Goal: Submit feedback/report problem

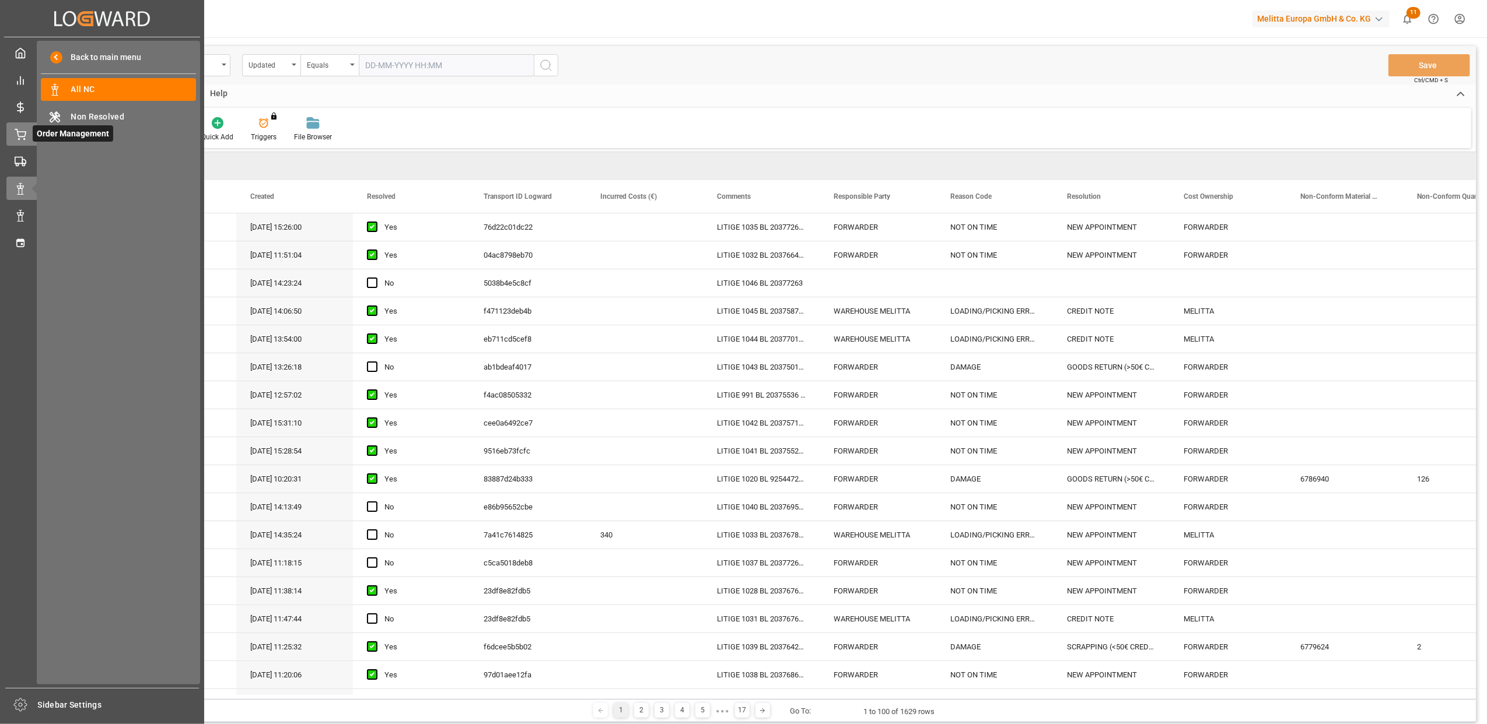
click at [24, 139] on div "Order Management Order Management" at bounding box center [101, 133] width 191 height 23
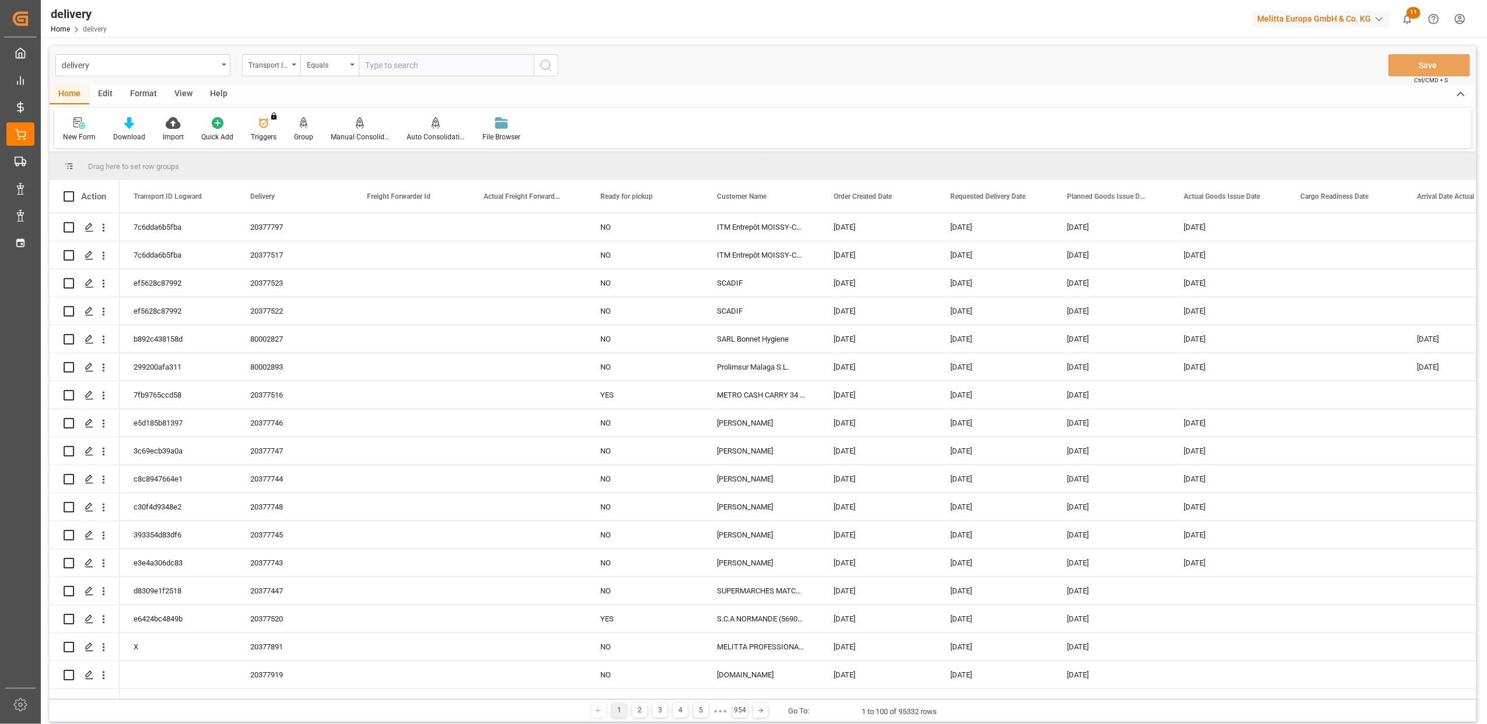
click at [290, 63] on div "Transport ID Logward" at bounding box center [271, 65] width 58 height 22
click at [308, 148] on div "Delivery" at bounding box center [330, 143] width 174 height 24
click at [432, 66] on input "text" at bounding box center [446, 65] width 175 height 22
type input "20377263"
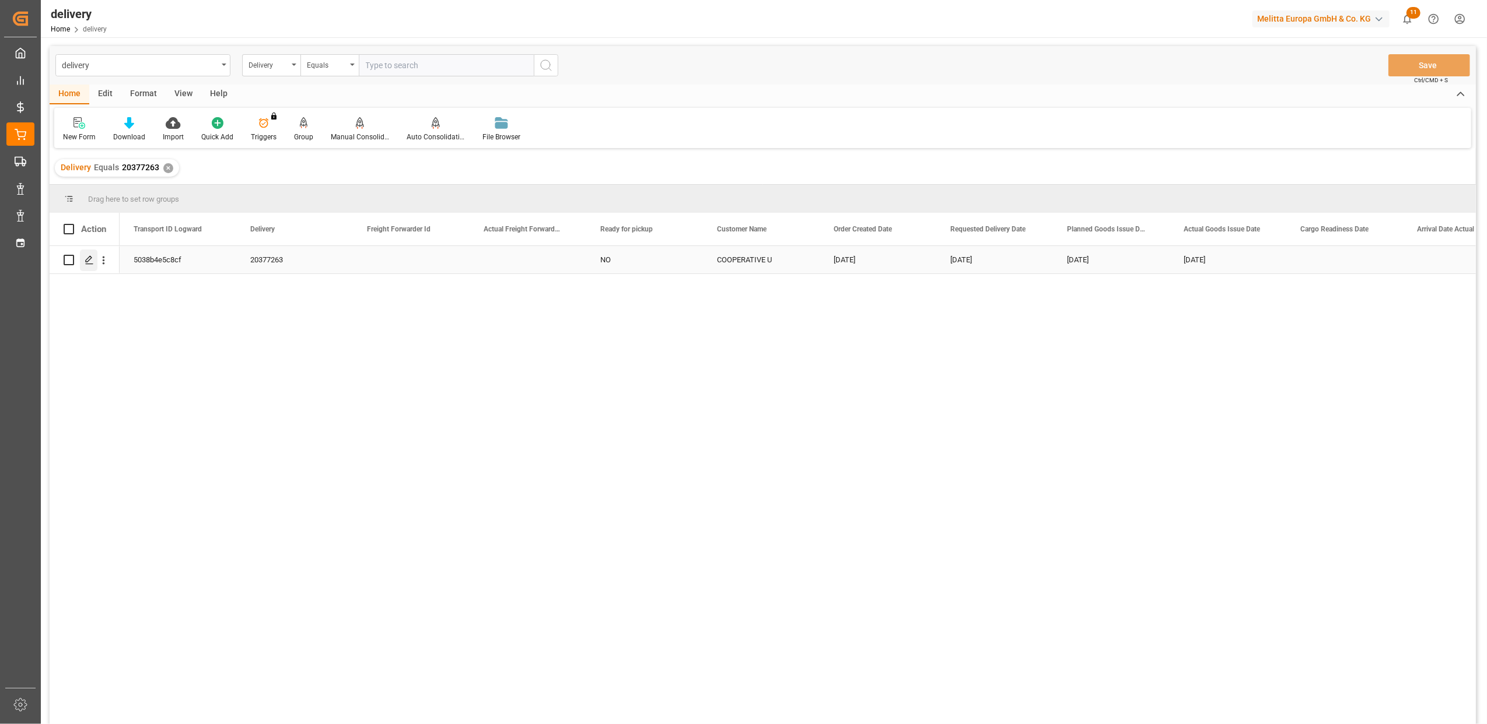
click at [92, 262] on icon "Press SPACE to select this row." at bounding box center [89, 259] width 9 height 9
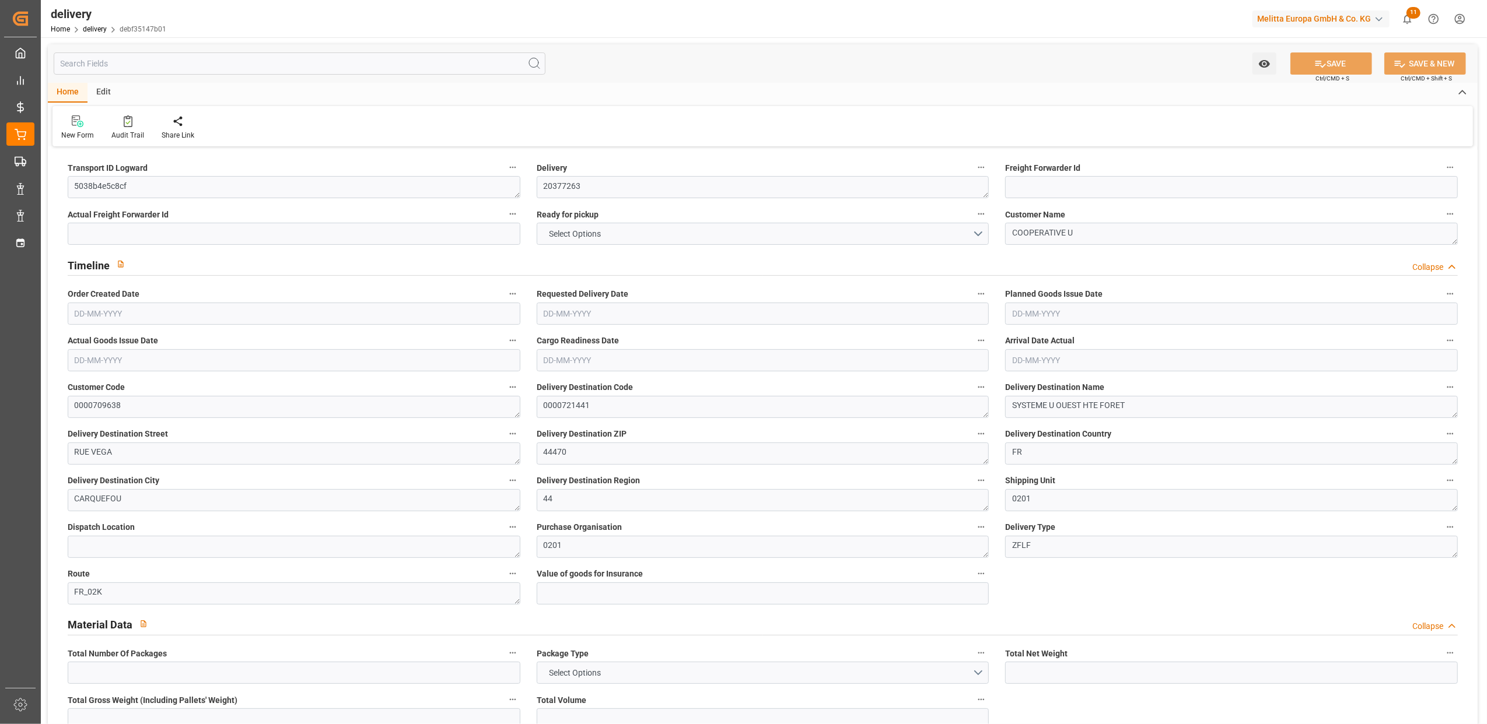
type input "26"
type input "7835.976"
type input "10000"
type input "25845.368"
type input "672"
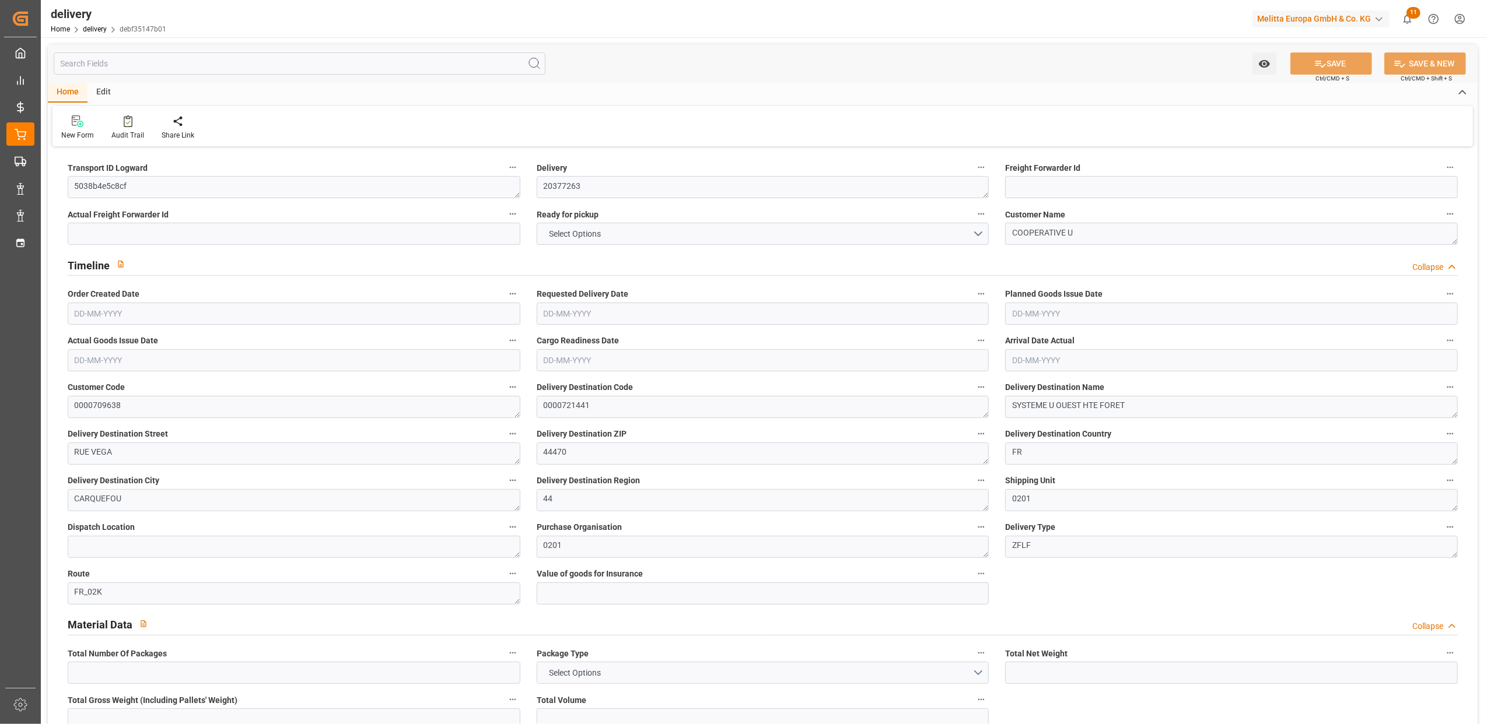
type input "26"
type input "19"
type input "23"
type input "0"
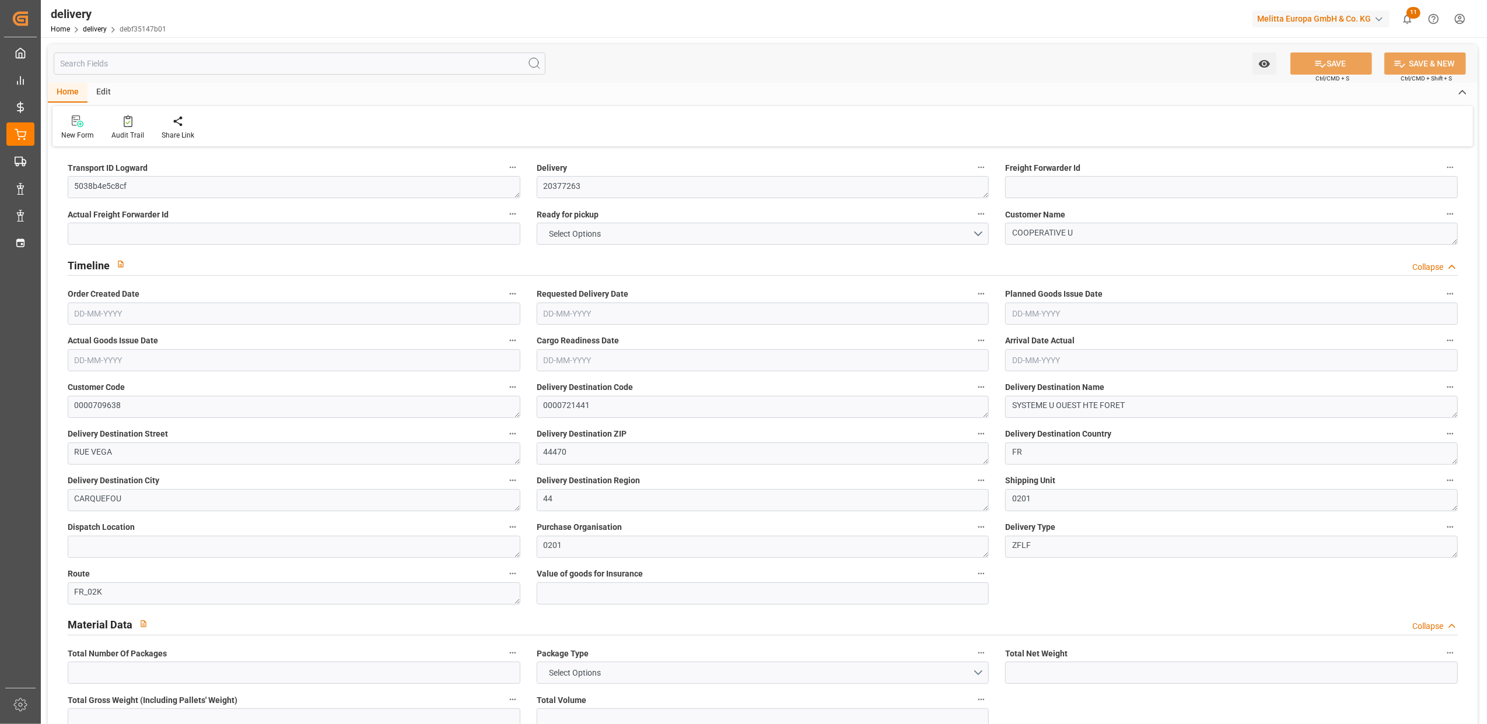
type input "0"
type input "662.87"
type input "46.55"
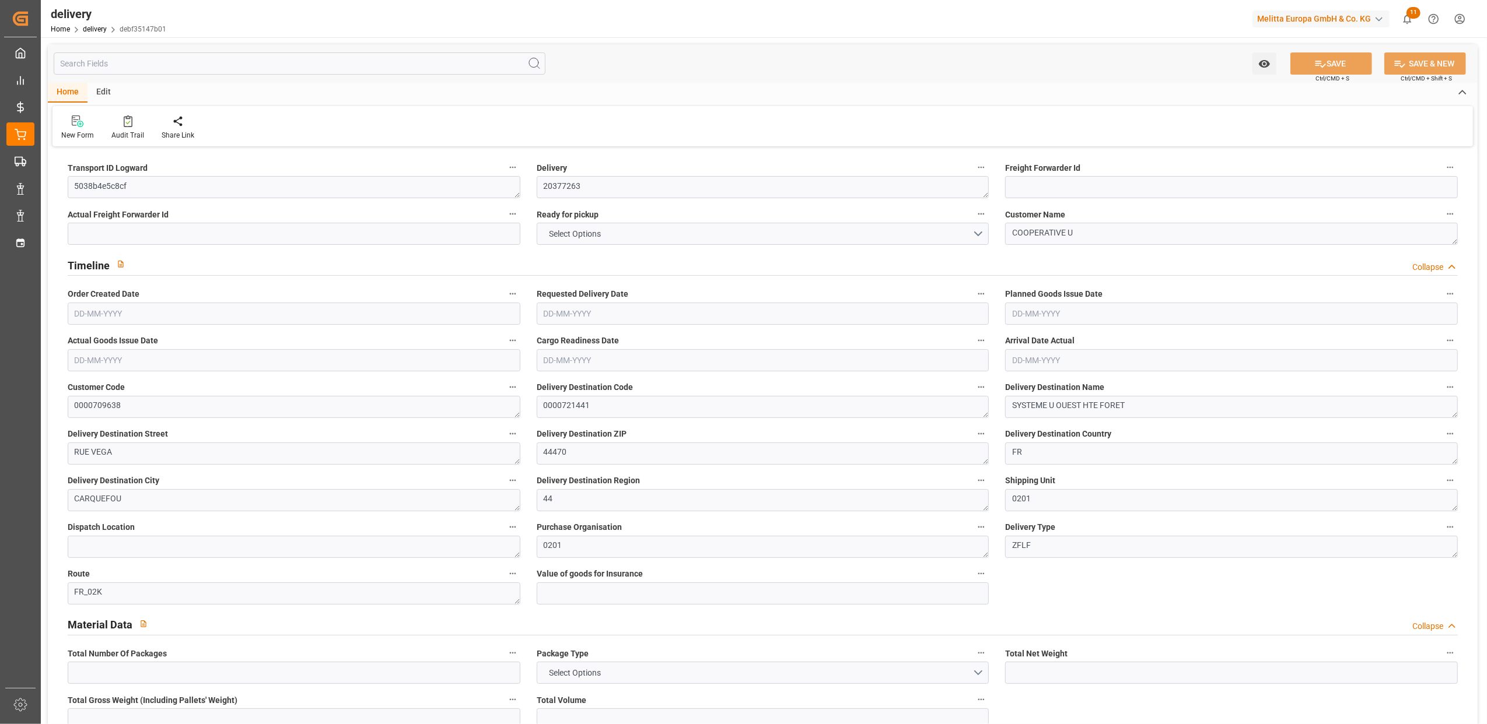
type input "241.92"
type input "1.5"
type input "1.3"
type input "0"
type input "39"
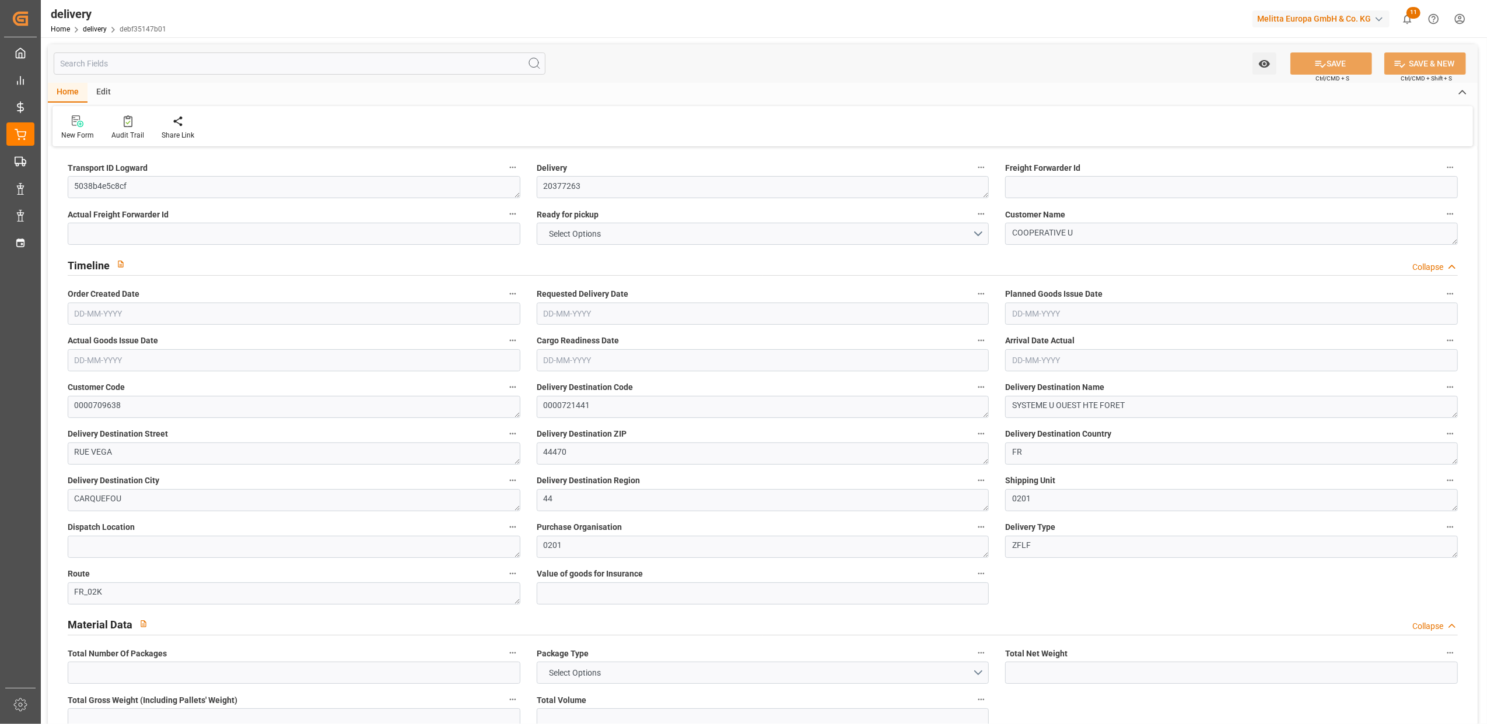
type input "8907.384"
type input "101"
type input "37137.0796"
type input "2.3812"
type input "0"
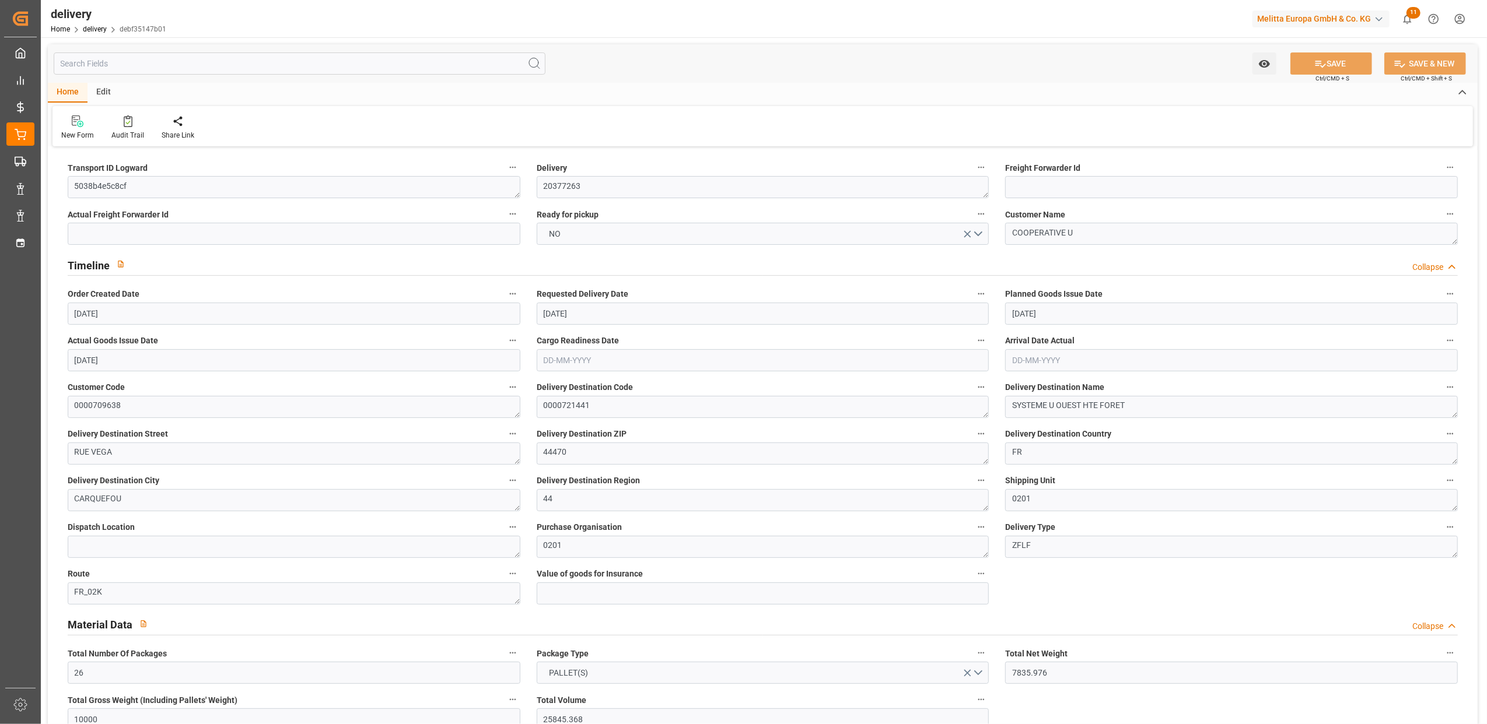
type input "[DATE]"
type input "01-09-2025 11:01"
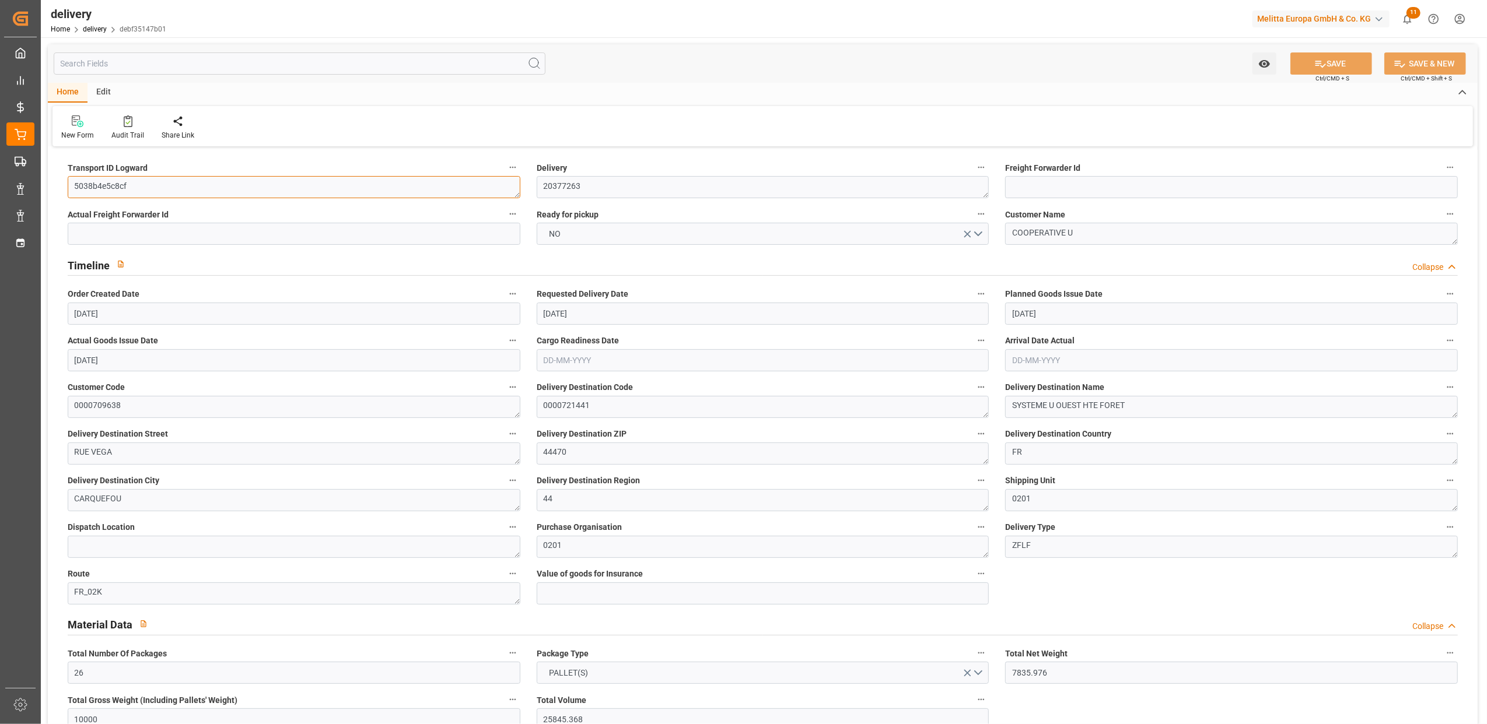
drag, startPoint x: 136, startPoint y: 183, endPoint x: 73, endPoint y: 185, distance: 63.6
click at [73, 185] on textarea "5038b4e5c8cf" at bounding box center [294, 187] width 453 height 22
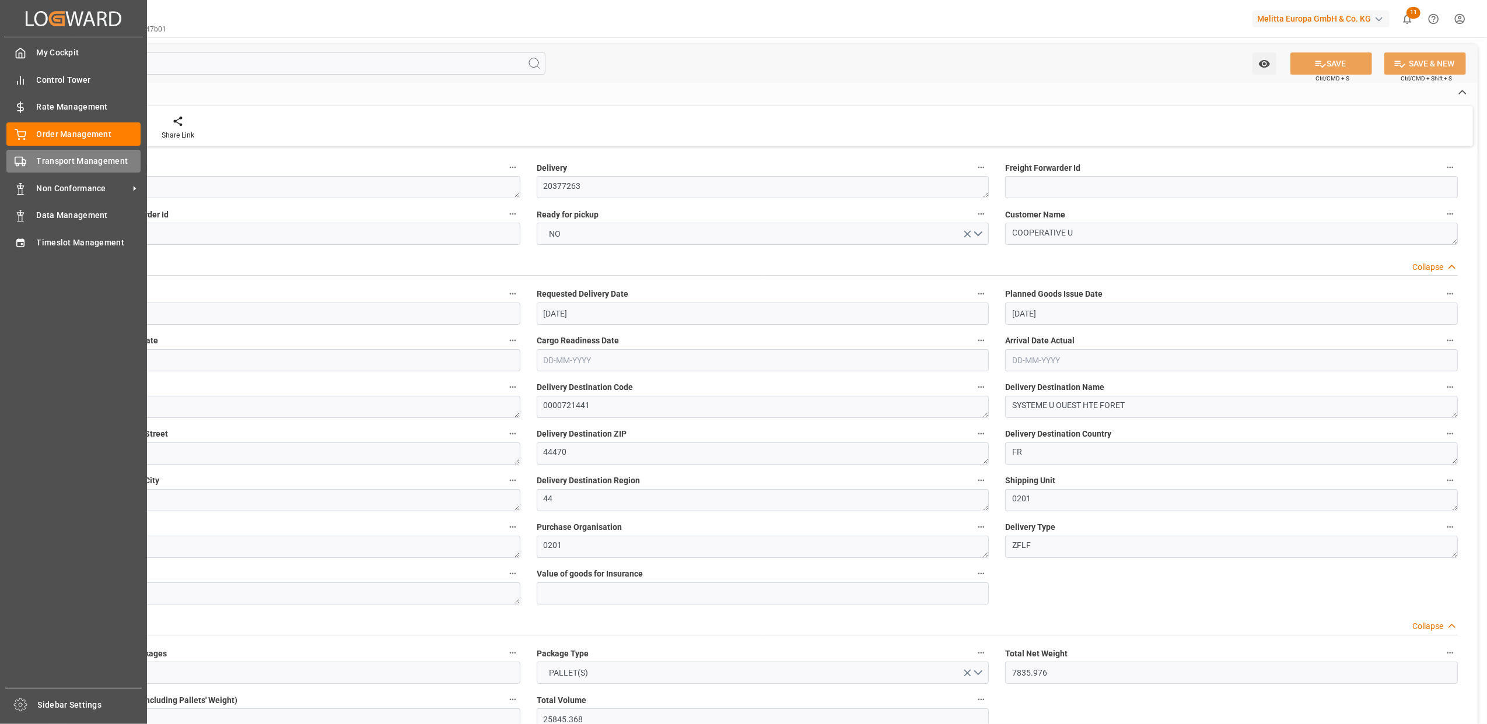
click at [26, 162] on div "Transport Management Transport Management" at bounding box center [73, 161] width 134 height 23
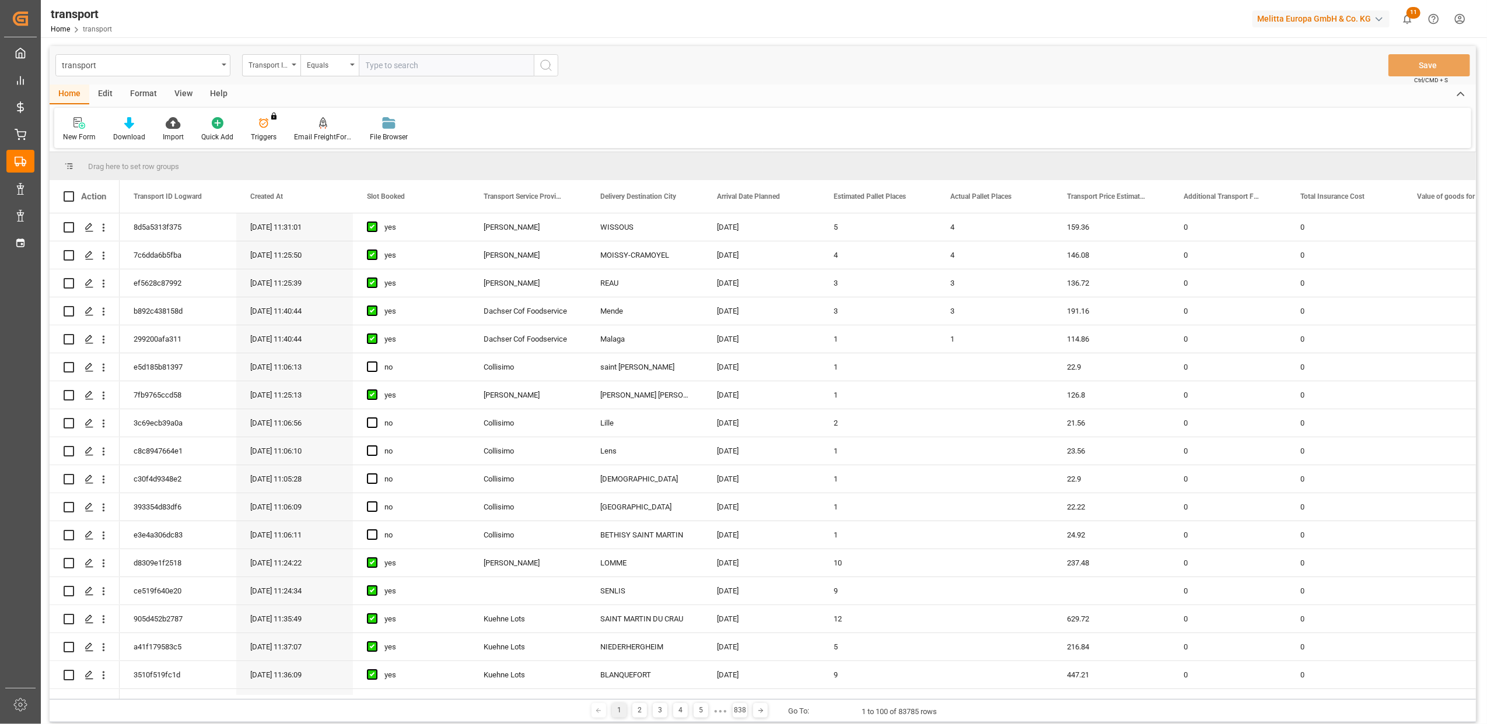
click at [434, 64] on input "text" at bounding box center [446, 65] width 175 height 22
type input "5038b4e5c8cf"
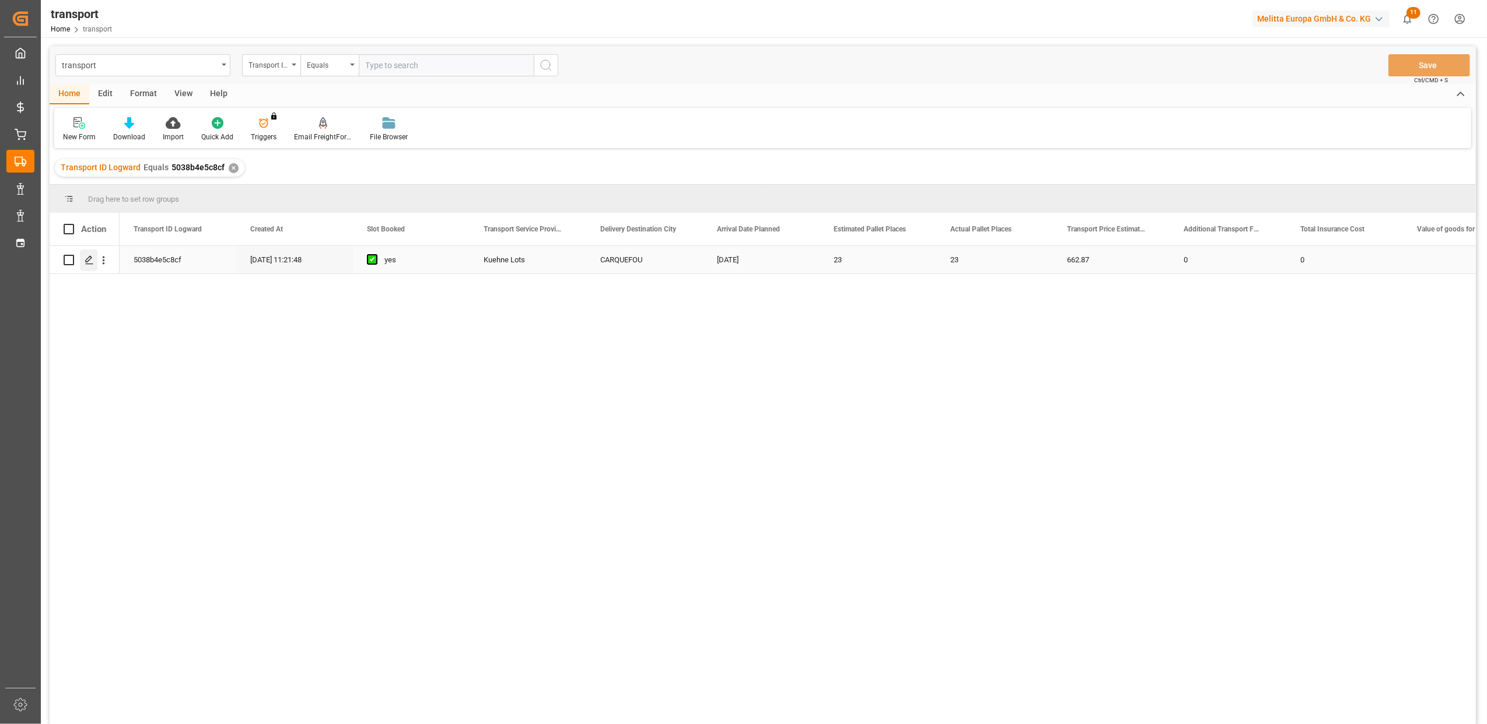
click at [92, 264] on icon "Press SPACE to select this row." at bounding box center [89, 259] width 9 height 9
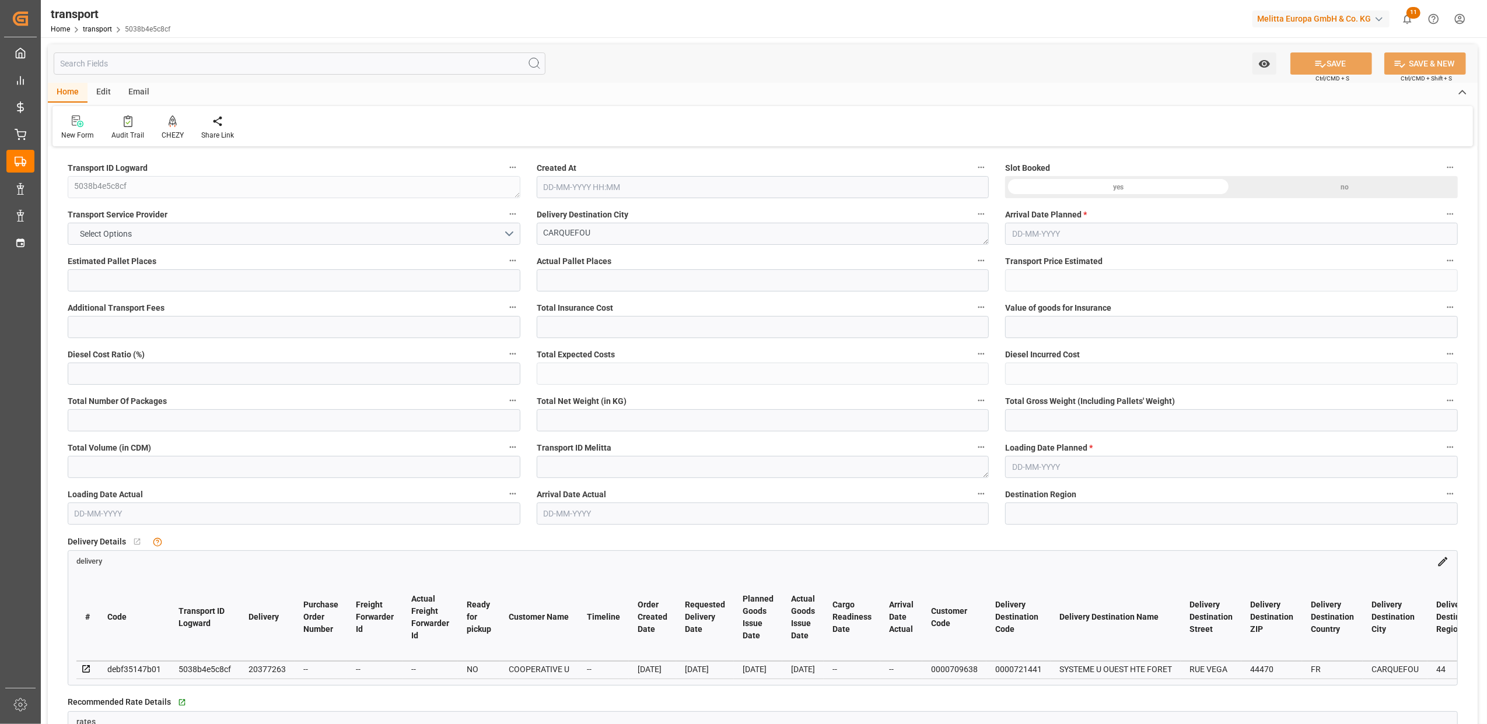
type input "23"
type input "662.87"
type input "0"
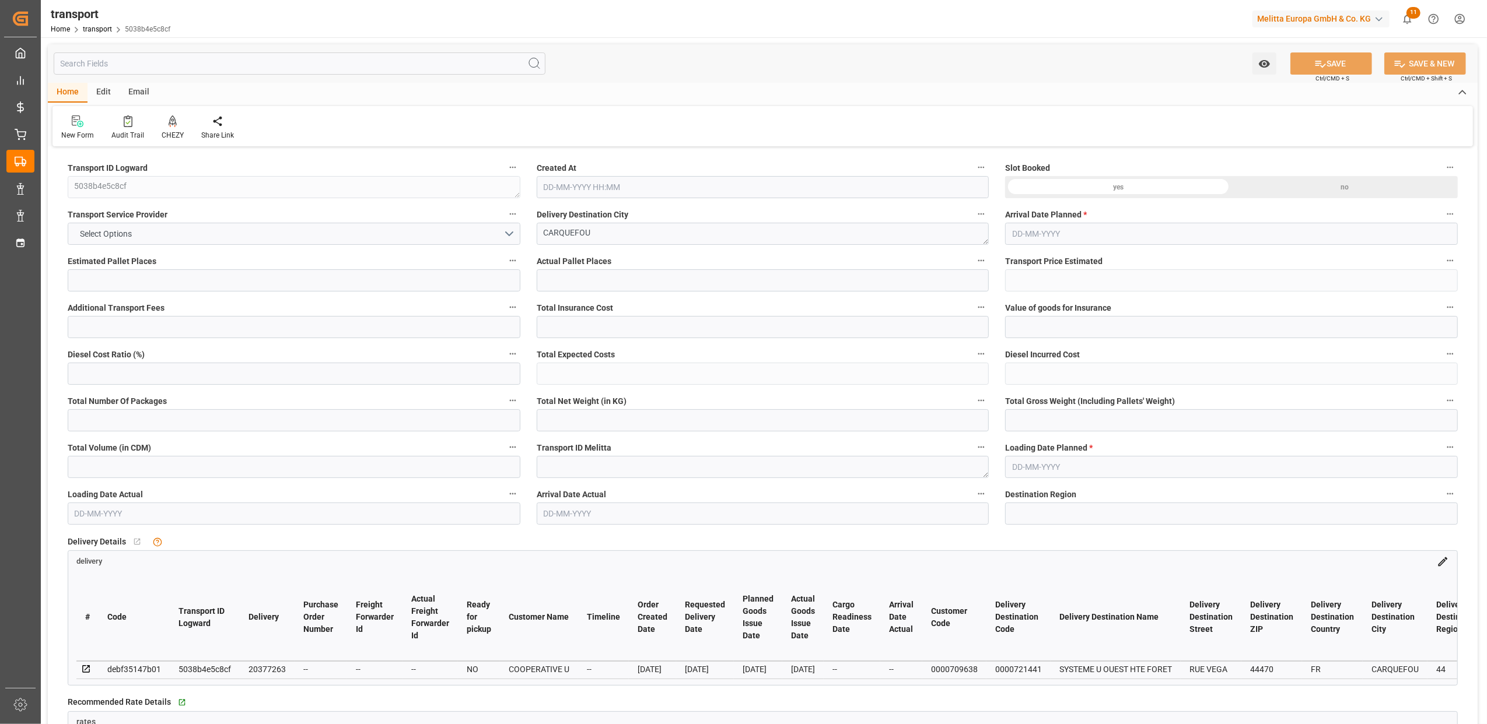
type input "0"
type input "662.87"
type input "0"
type input "26"
type input "7835.976"
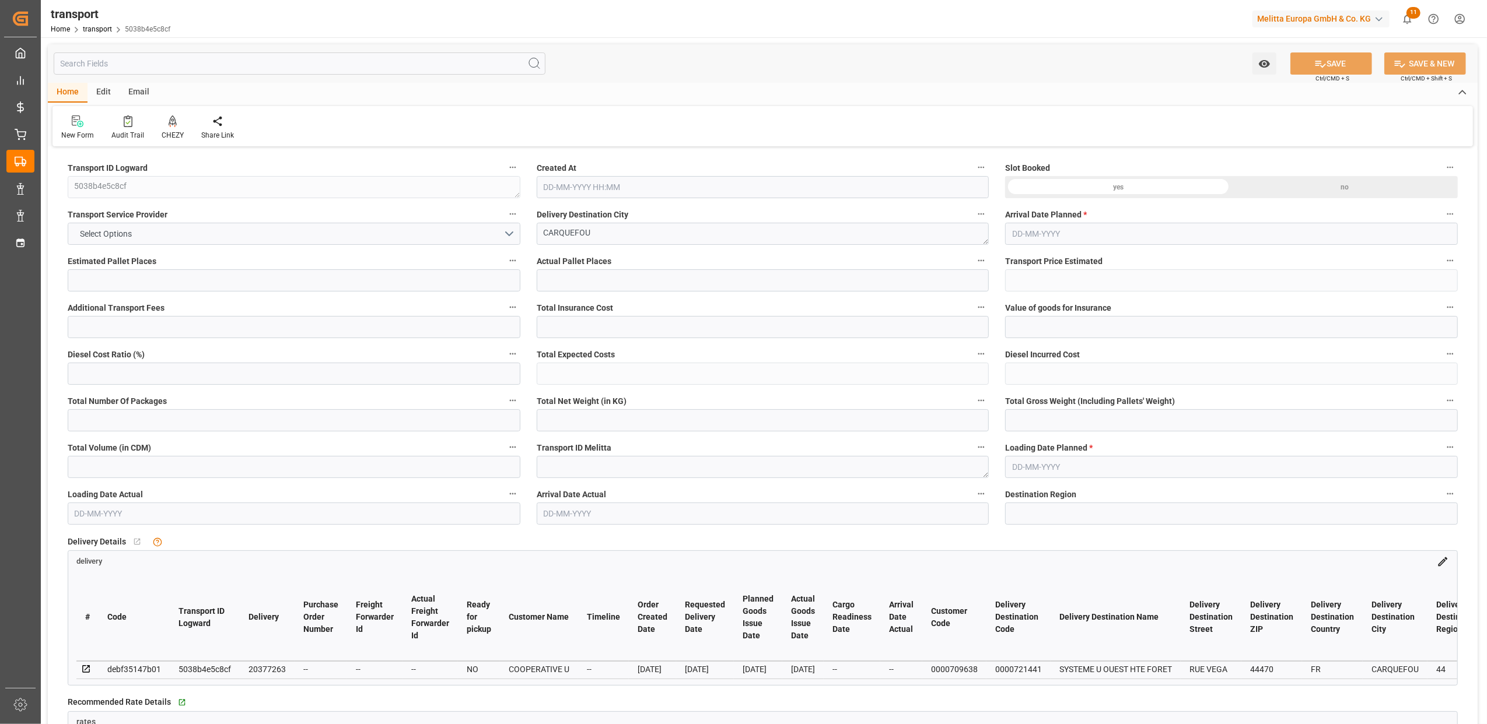
type input "10000"
type input "25845.368"
type input "44"
type input "19"
type input "672"
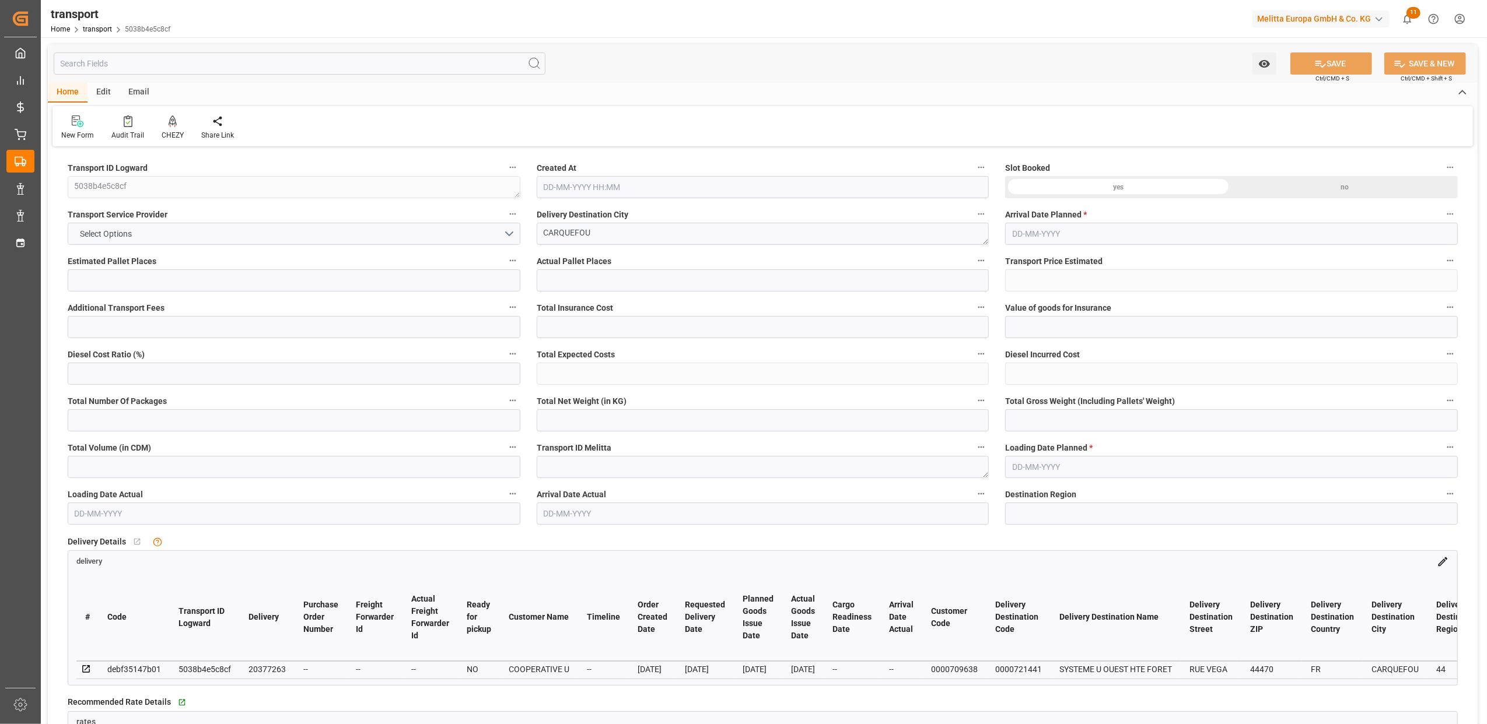
type input "26"
type input "101"
type input "8907.384"
type input "0"
type input "8907.384"
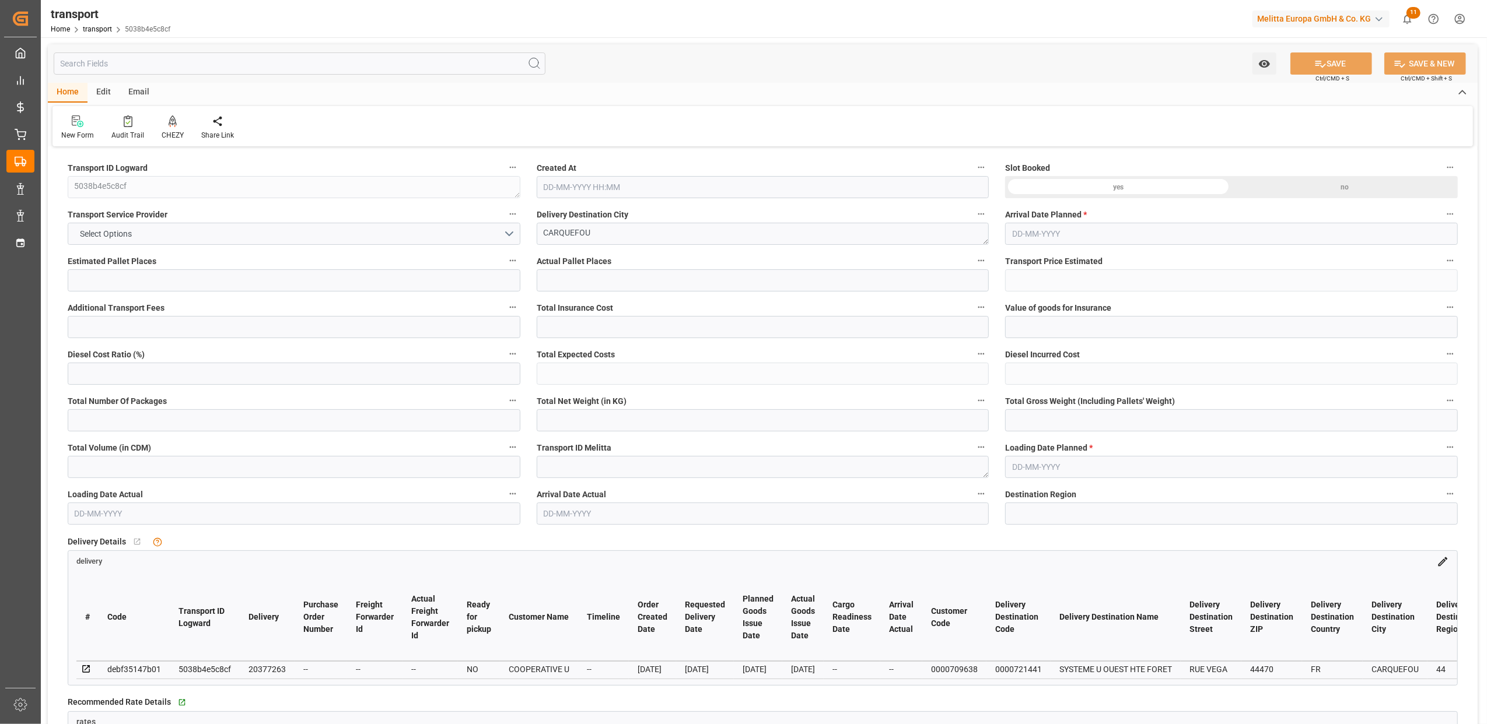
type input "0"
type input "21"
type input "100"
type input "01-09-2025 11:21"
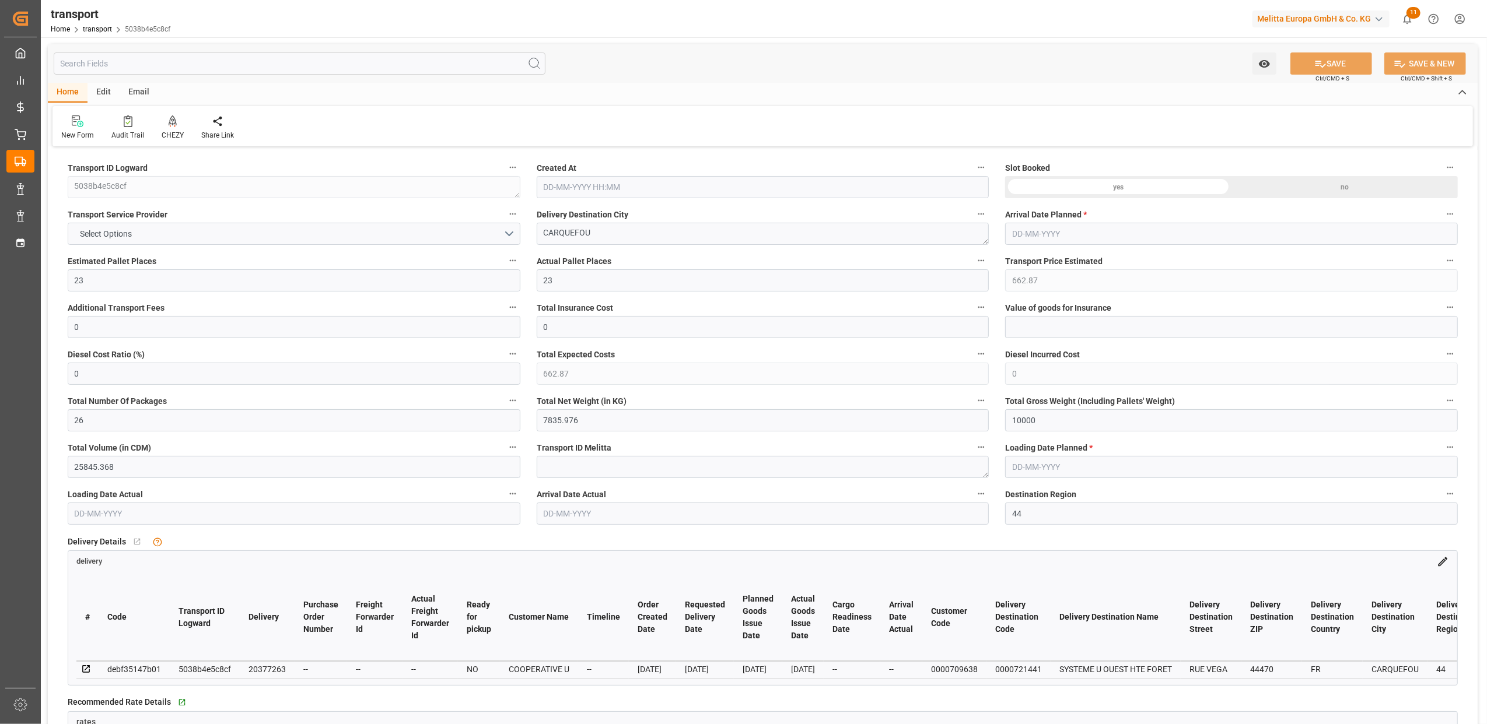
type input "[DATE]"
click at [85, 667] on icon at bounding box center [86, 669] width 10 height 10
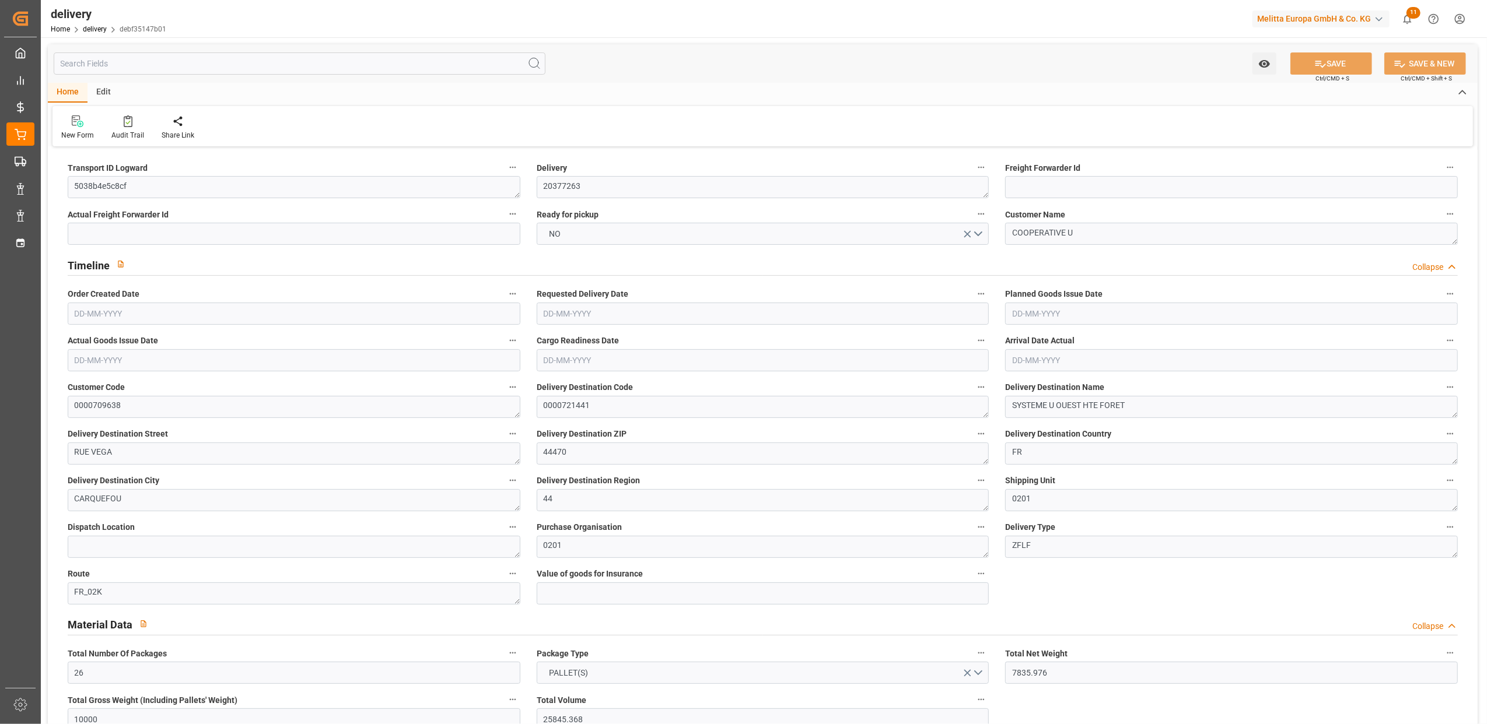
type input "26"
type input "7835.976"
type input "10000"
type input "25845.368"
type input "672"
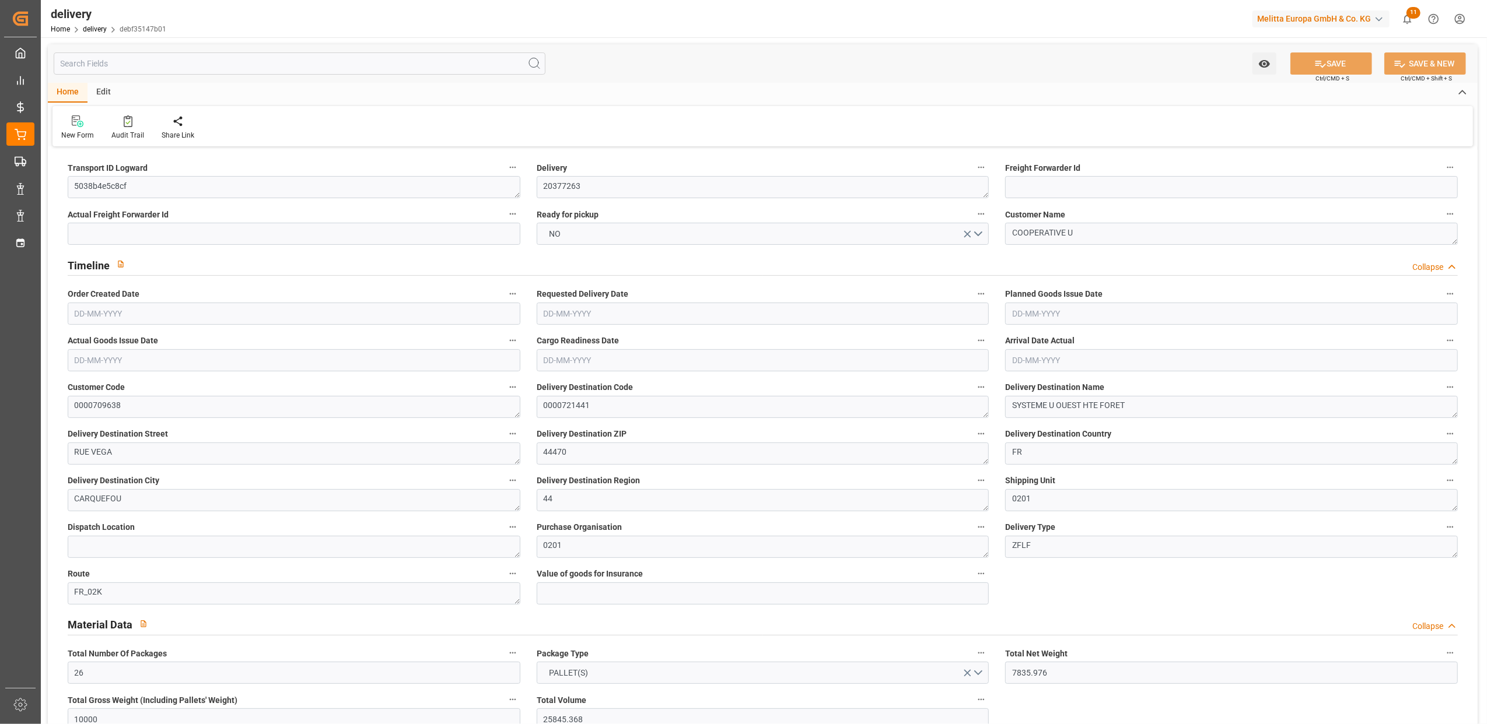
type input "26"
type input "19"
type input "23"
type input "0"
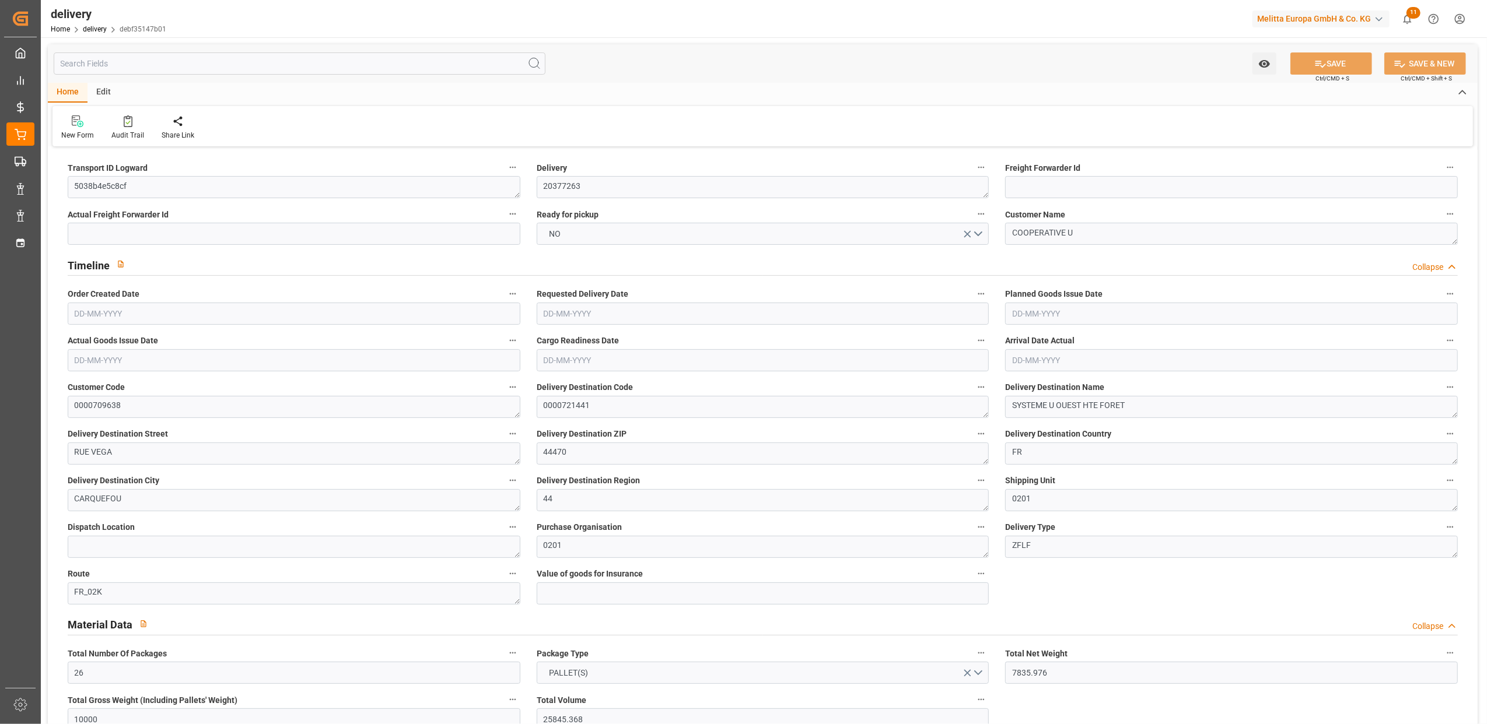
type input "0"
type input "662.87"
type input "46.55"
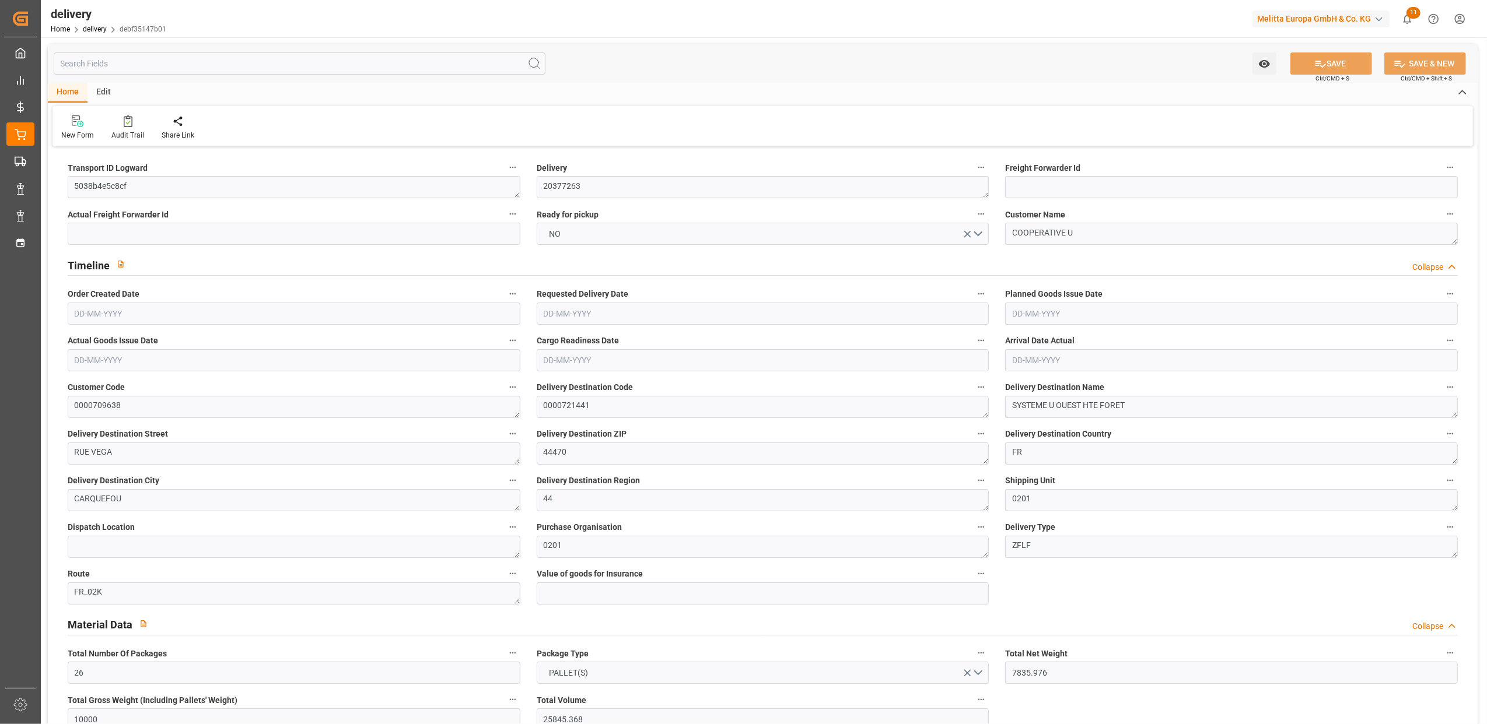
type input "241.92"
type input "1.5"
type input "1.3"
type input "0"
type input "39"
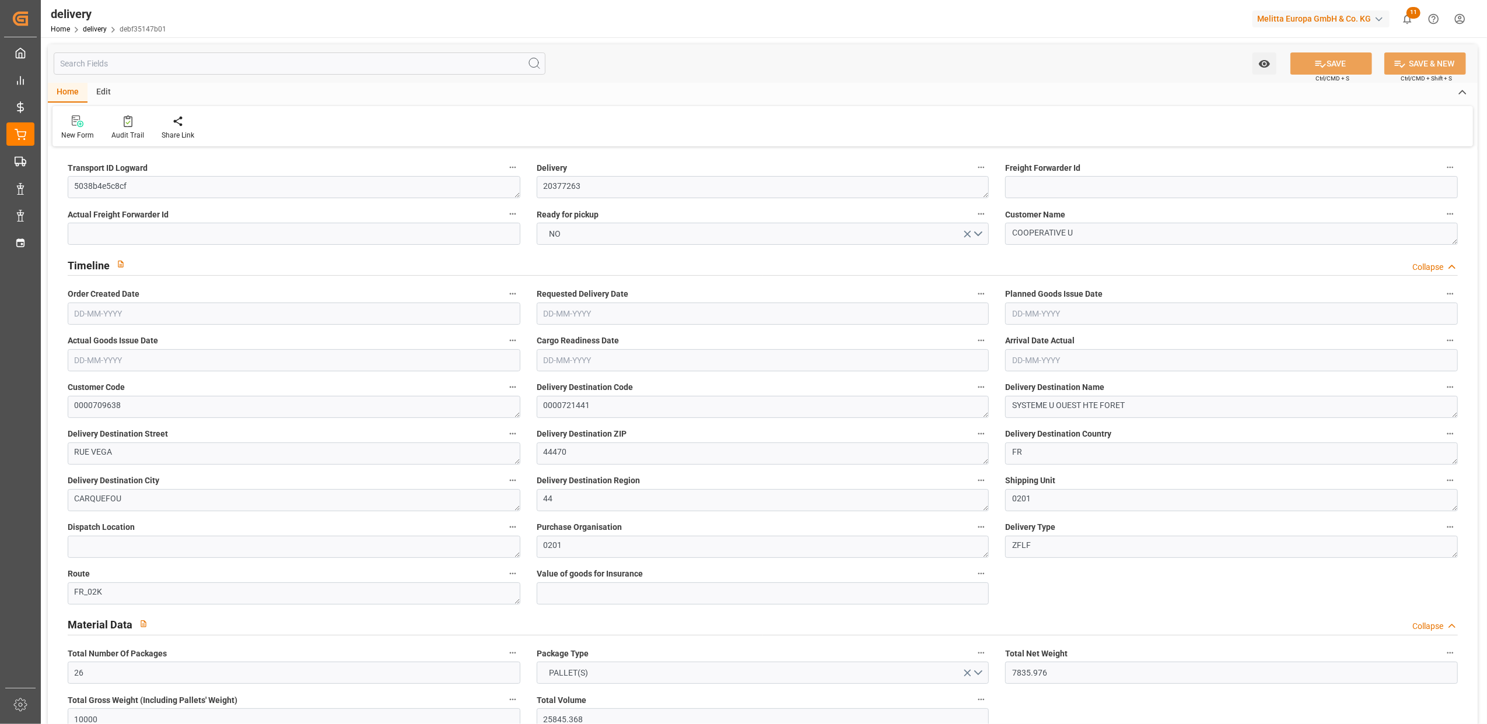
type input "8907.384"
type input "101"
type input "37137.0796"
type input "2.3812"
type input "0"
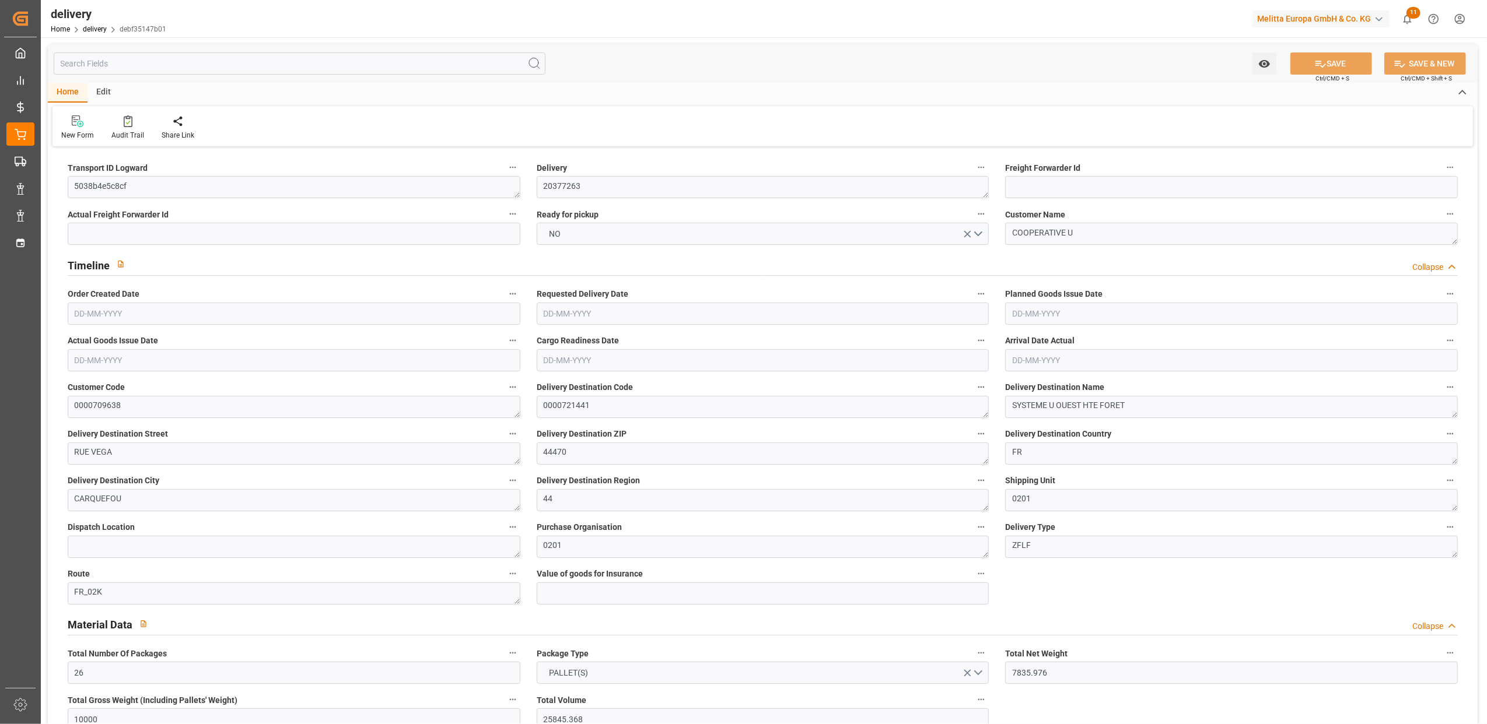
type input "[DATE]"
type input "01-09-2025 11:01"
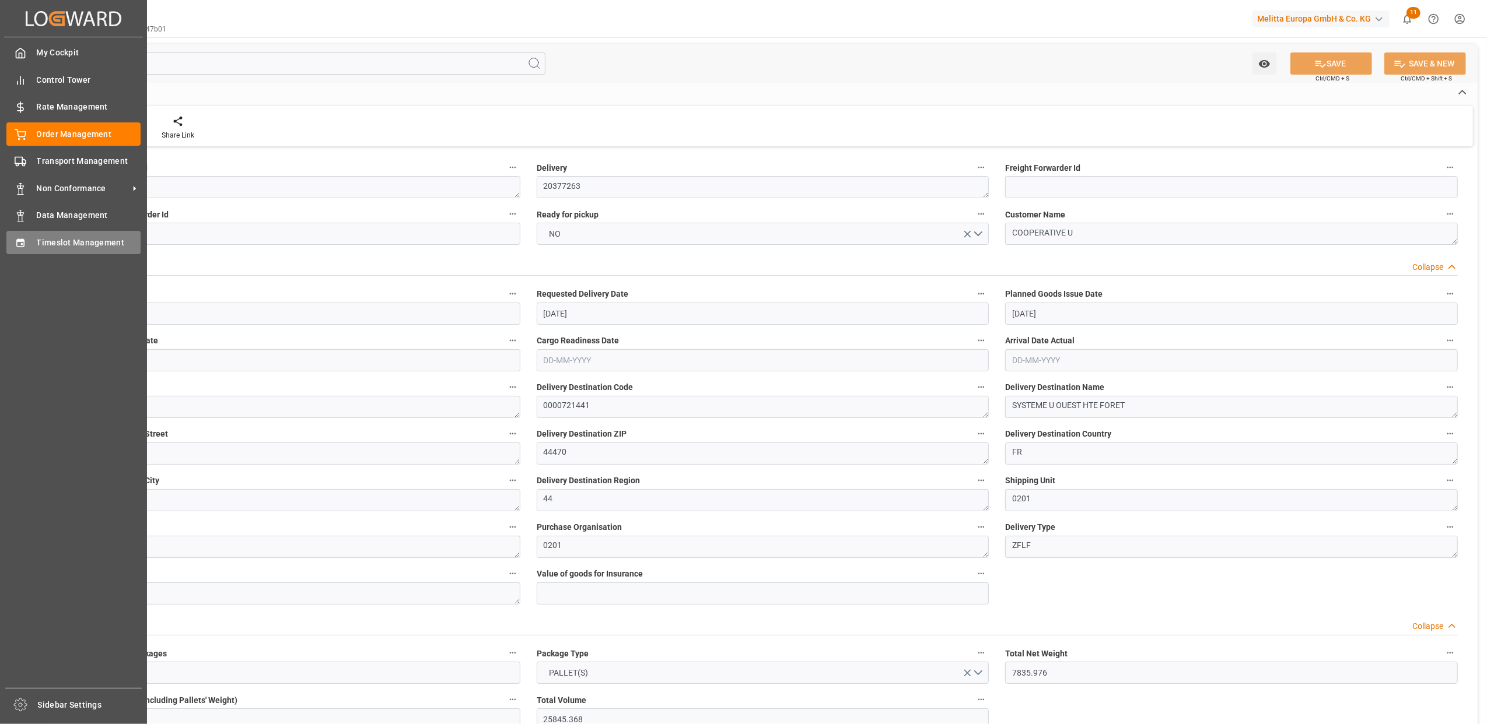
click at [43, 244] on span "Timeslot Management" at bounding box center [89, 243] width 104 height 12
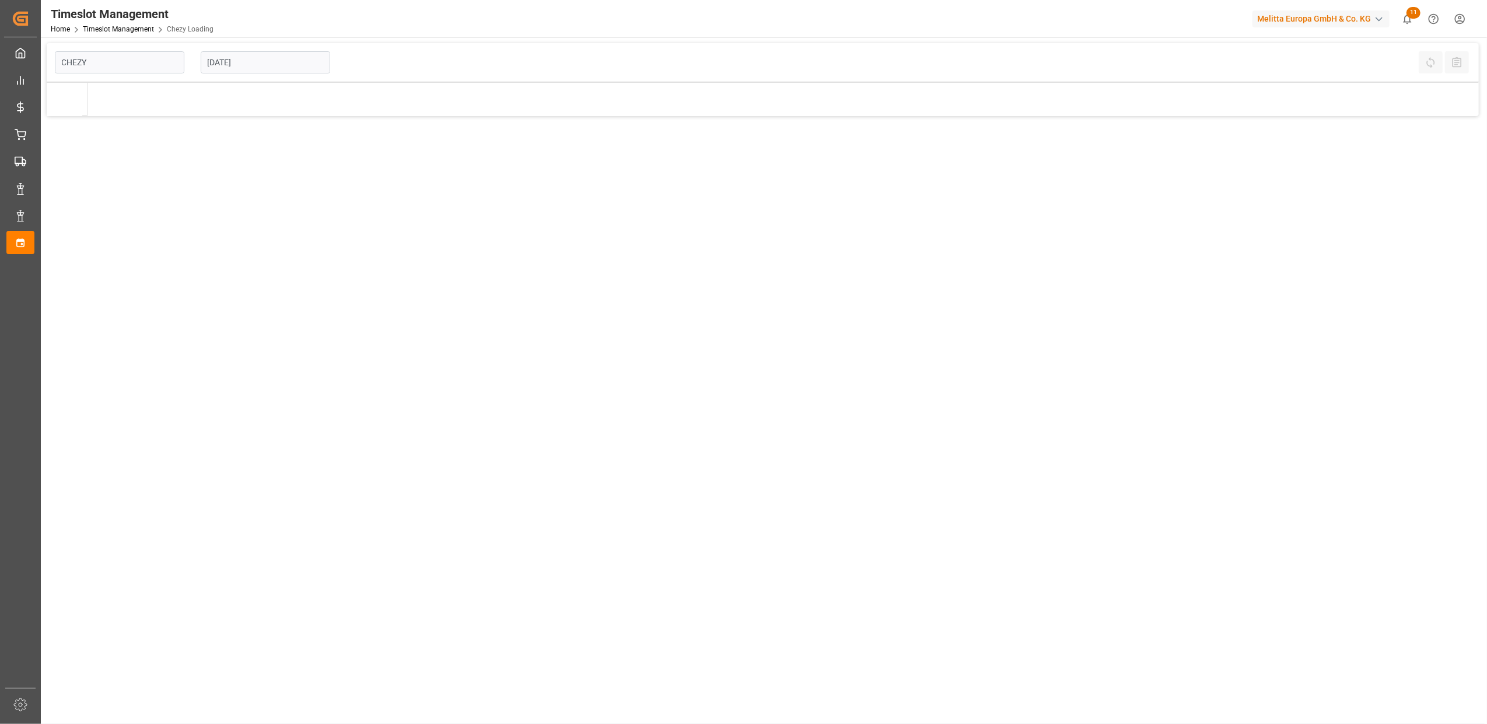
type input "Chezy Loading"
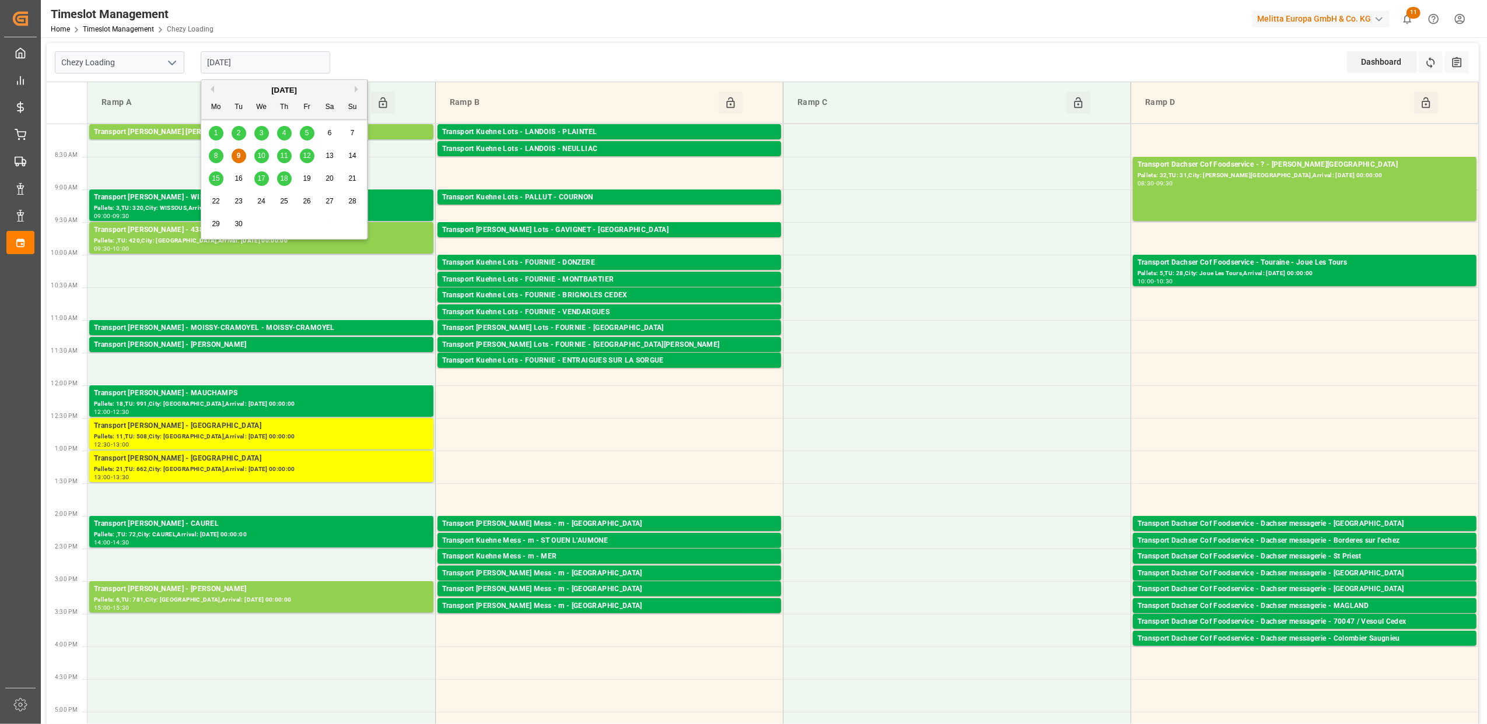
click at [302, 64] on input "09-09-2025" at bounding box center [265, 62] width 129 height 22
click at [260, 134] on span "3" at bounding box center [262, 133] width 4 height 8
type input "[DATE]"
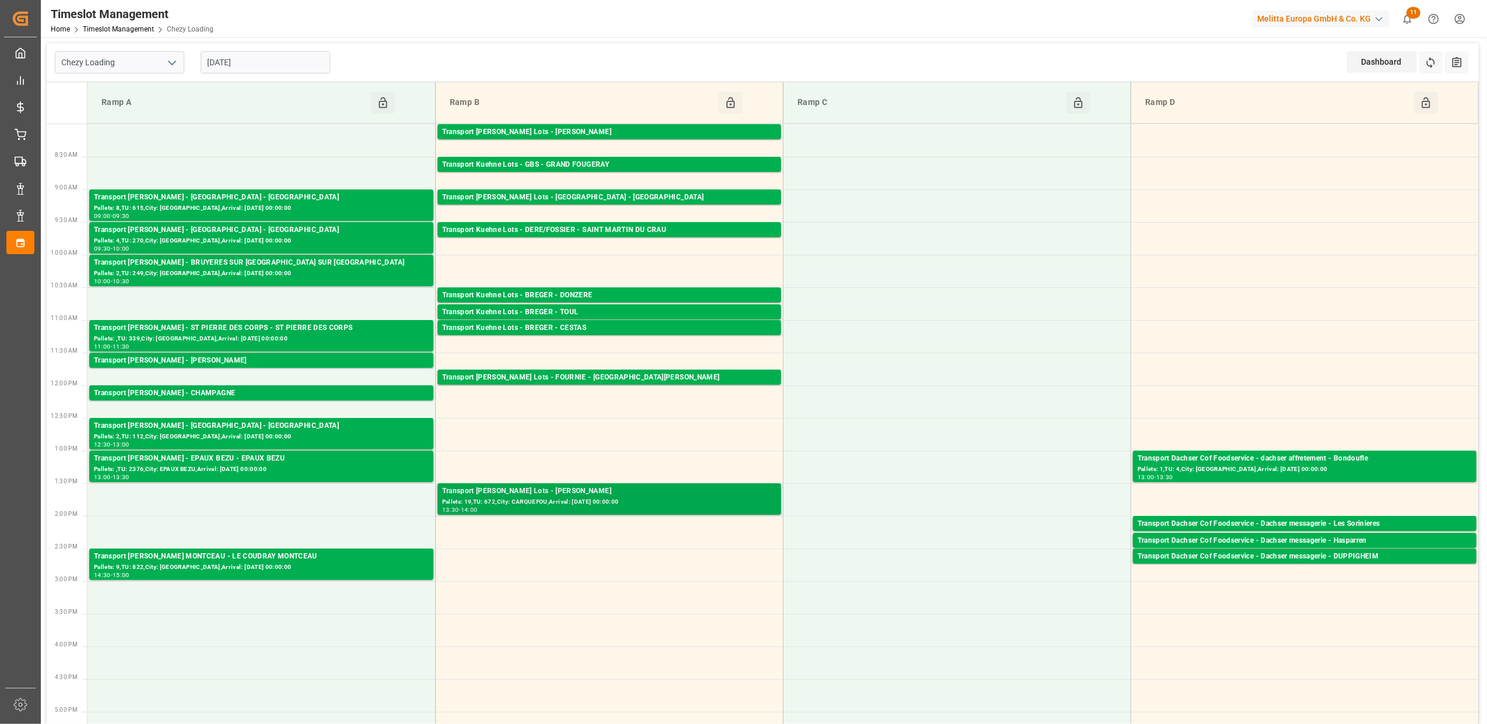
click at [549, 505] on div "Pallets: 19,TU: 672,City: CARQUEFOU,Arrival: 2025-09-05 00:00:00" at bounding box center [609, 502] width 334 height 10
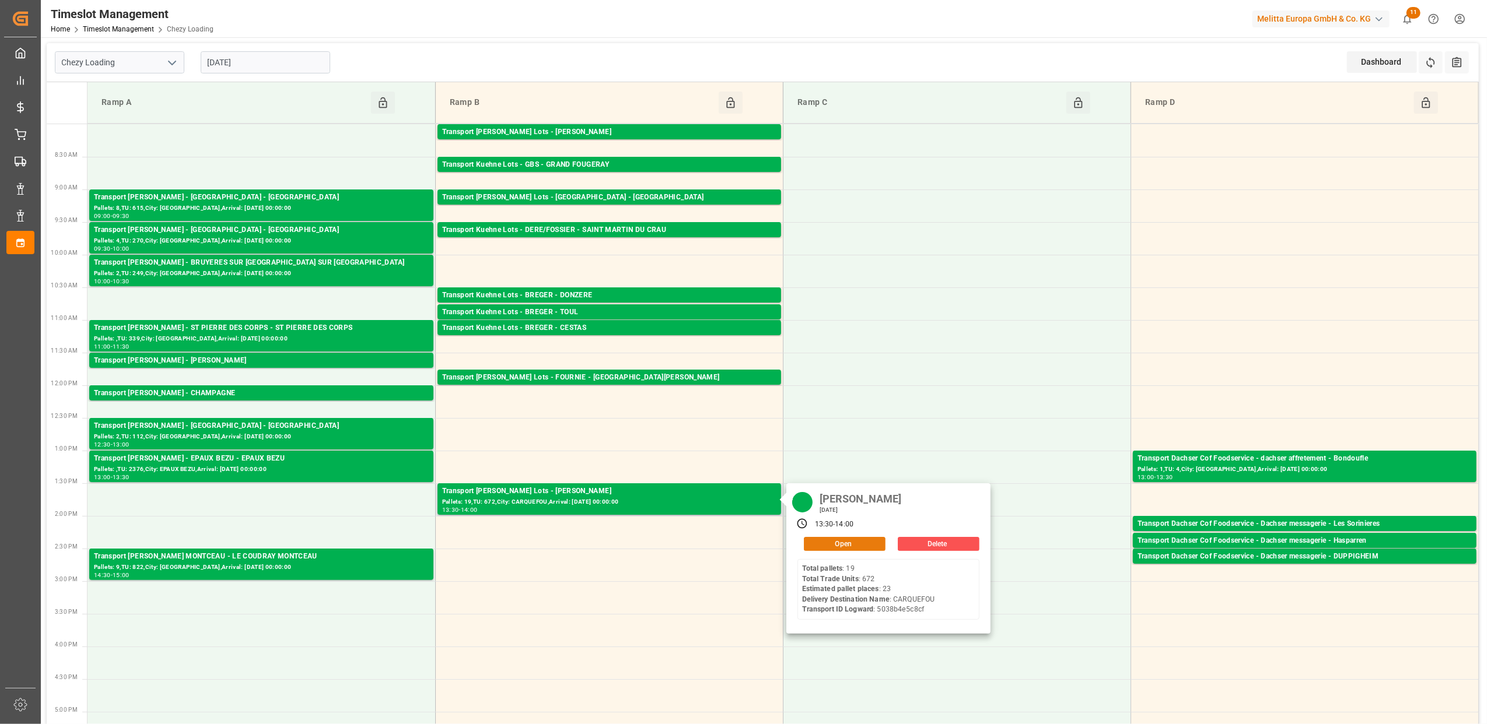
click at [841, 545] on button "Open" at bounding box center [845, 544] width 82 height 14
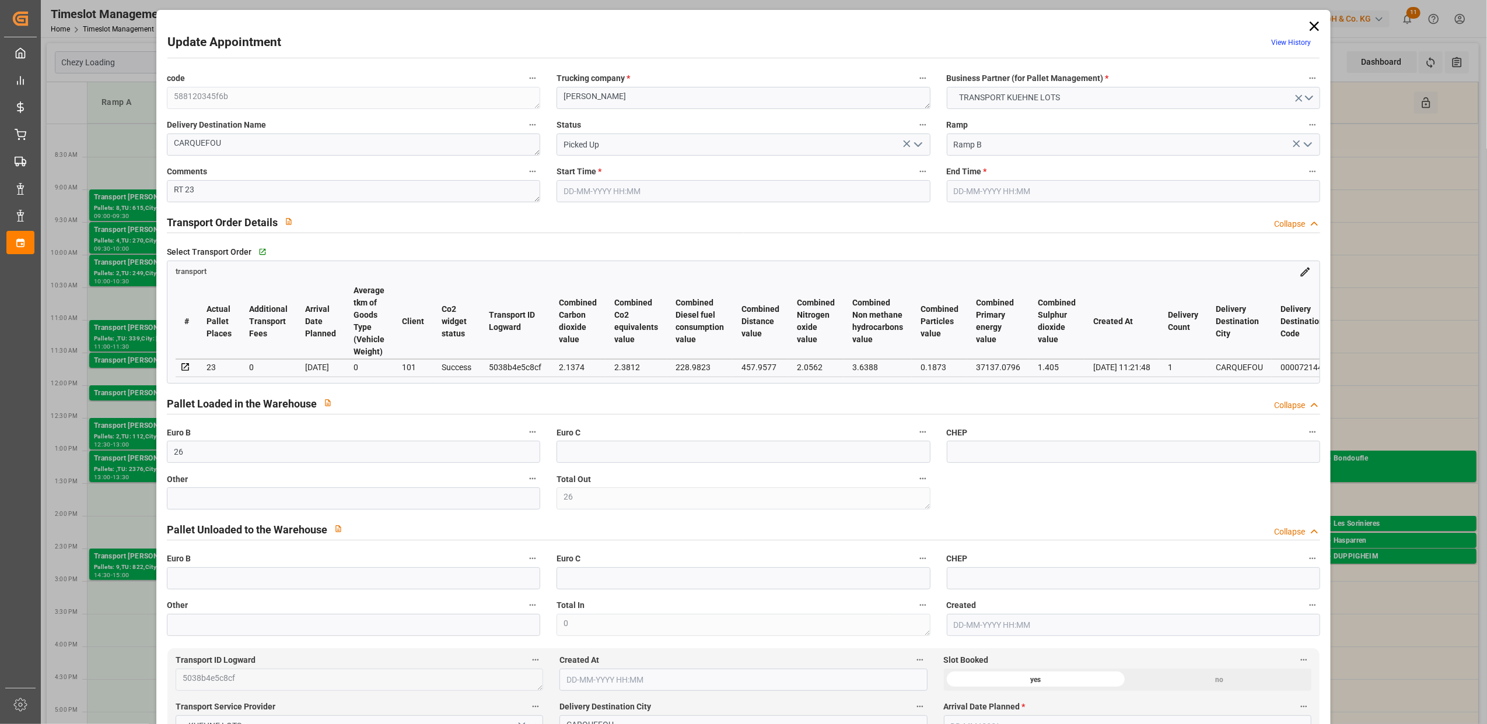
type input "03-09-2025 13:30"
type input "03-09-2025 14:00"
type input "01-09-2025 13:30"
type input "01-09-2025 11:21"
type input "[DATE]"
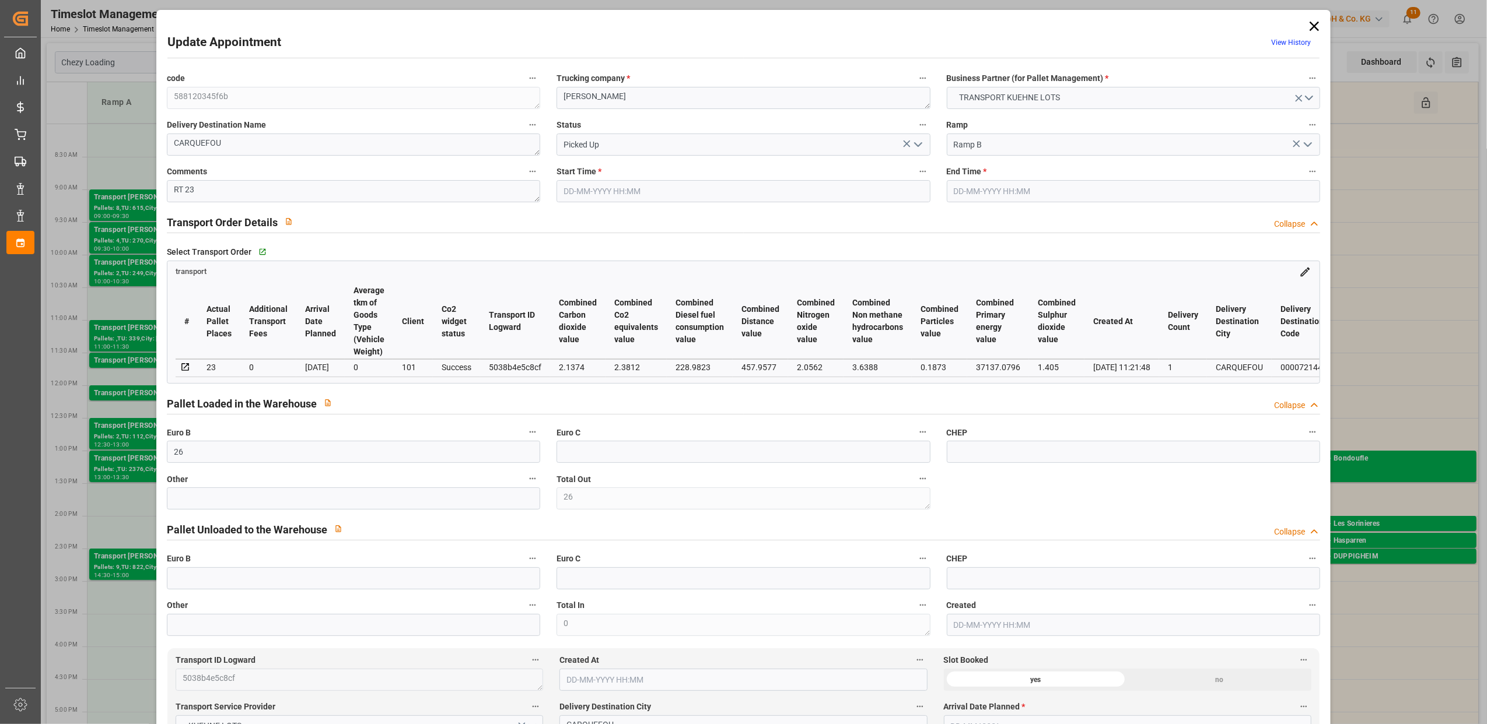
type input "[DATE]"
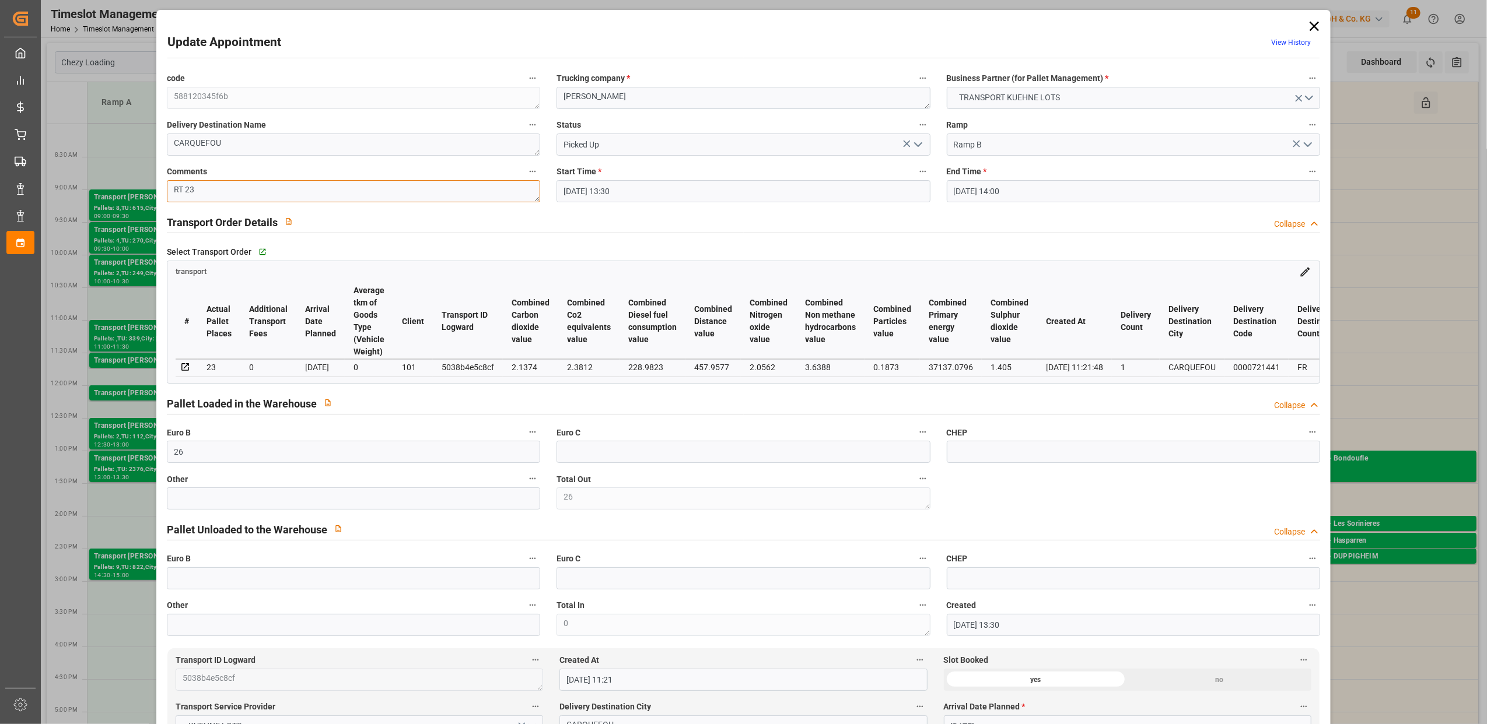
click at [222, 192] on textarea "RT 23" at bounding box center [353, 191] width 373 height 22
click at [1306, 26] on icon at bounding box center [1314, 26] width 16 height 16
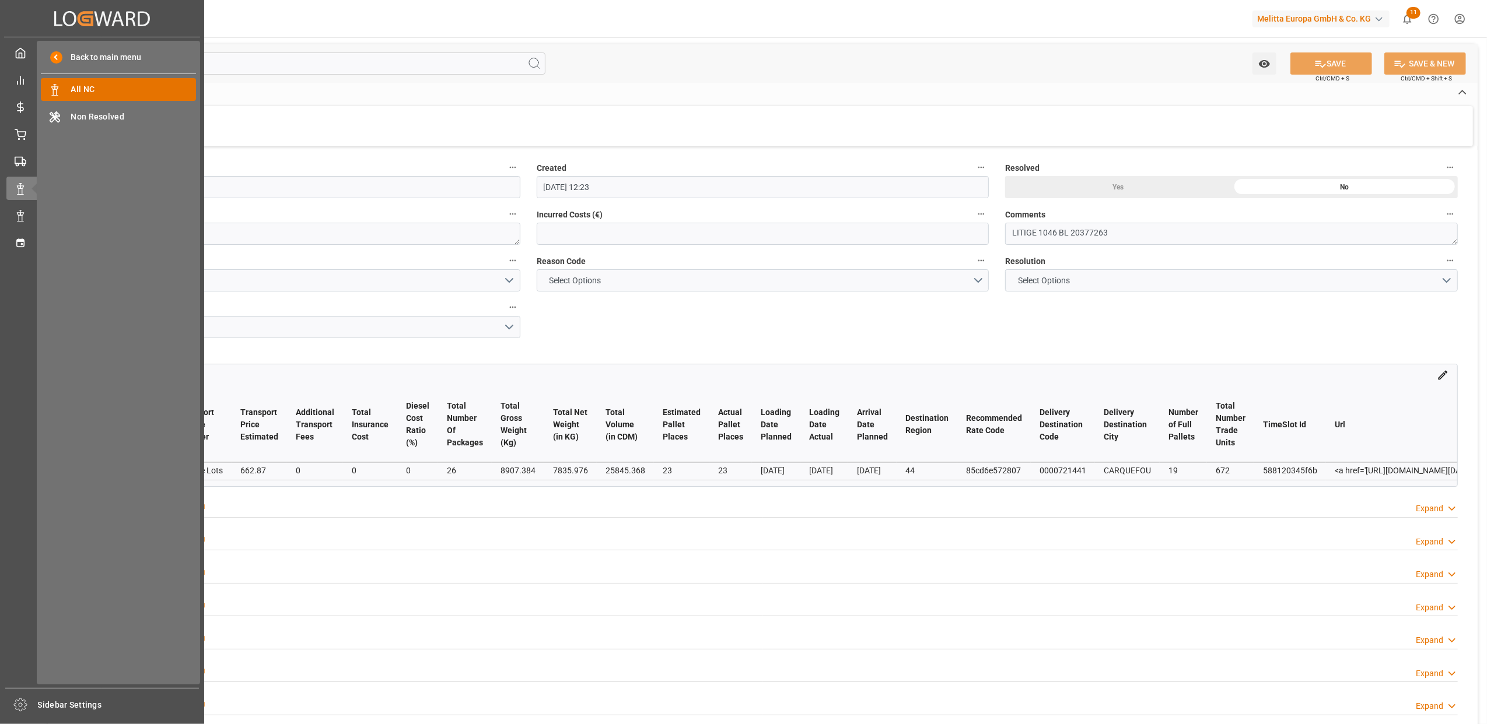
click at [126, 92] on span "All NC" at bounding box center [133, 89] width 125 height 12
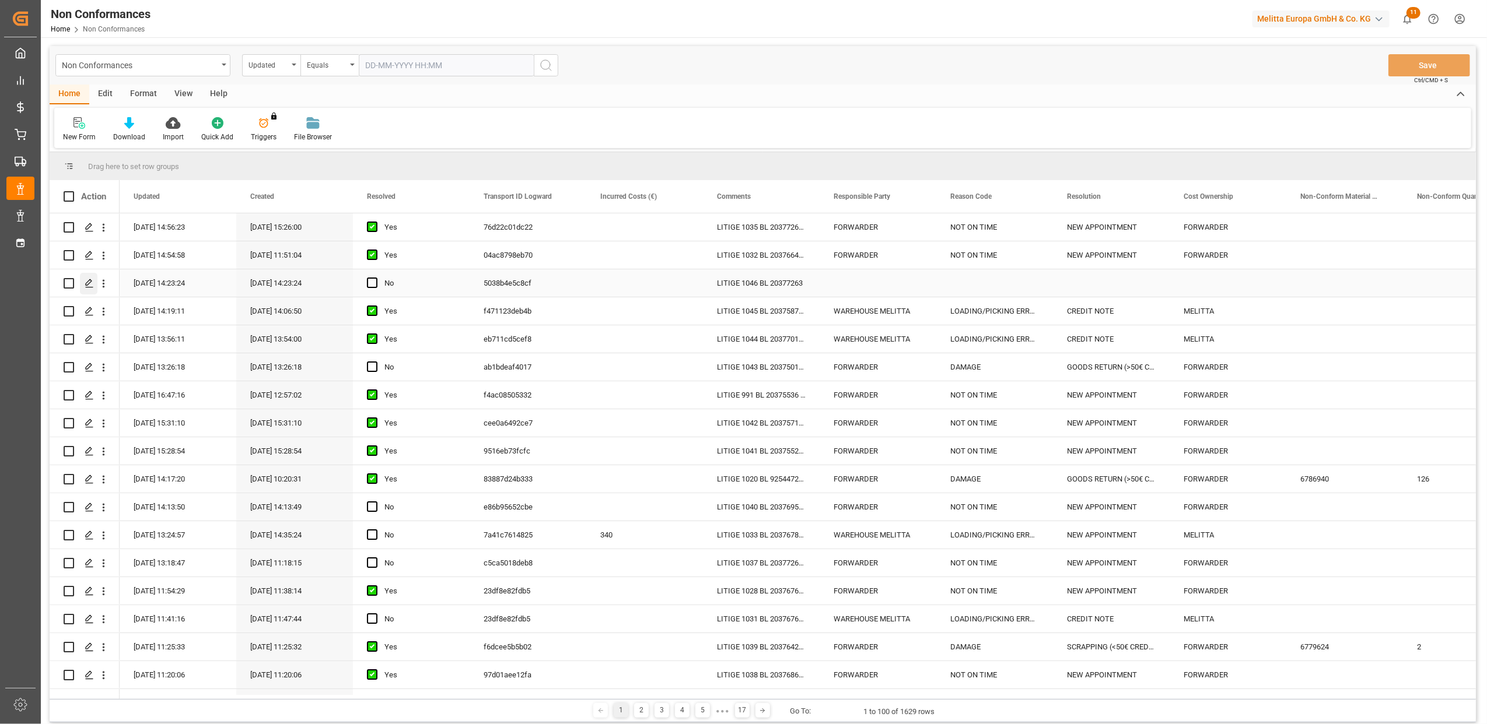
click at [89, 283] on polygon "Press SPACE to select this row." at bounding box center [89, 283] width 6 height 6
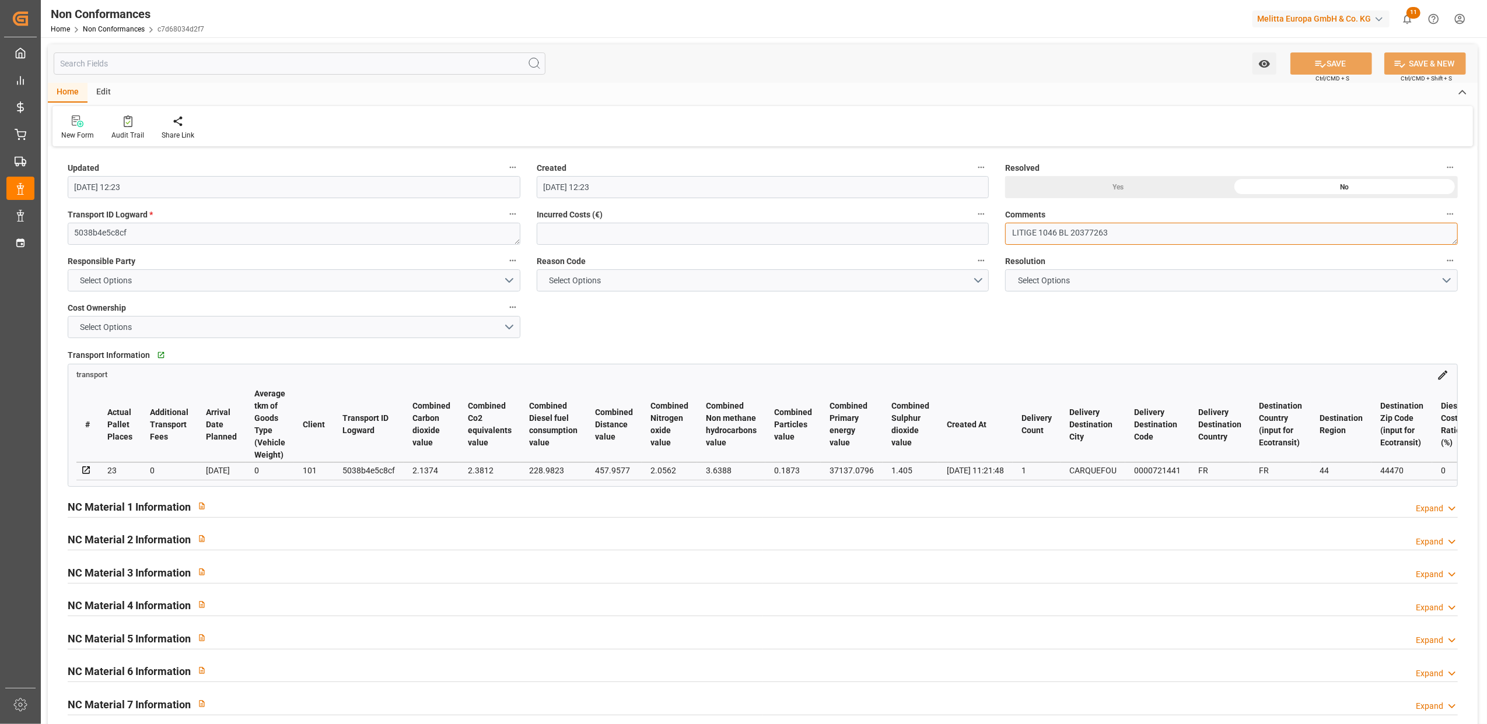
click at [1211, 227] on textarea "LITIGE 1046 BL 20377263" at bounding box center [1231, 234] width 453 height 22
type textarea "LITIGE 1046 BL 20377263 Une palette congèl en surplus"
click at [1424, 512] on div "Expand" at bounding box center [1428, 509] width 27 height 12
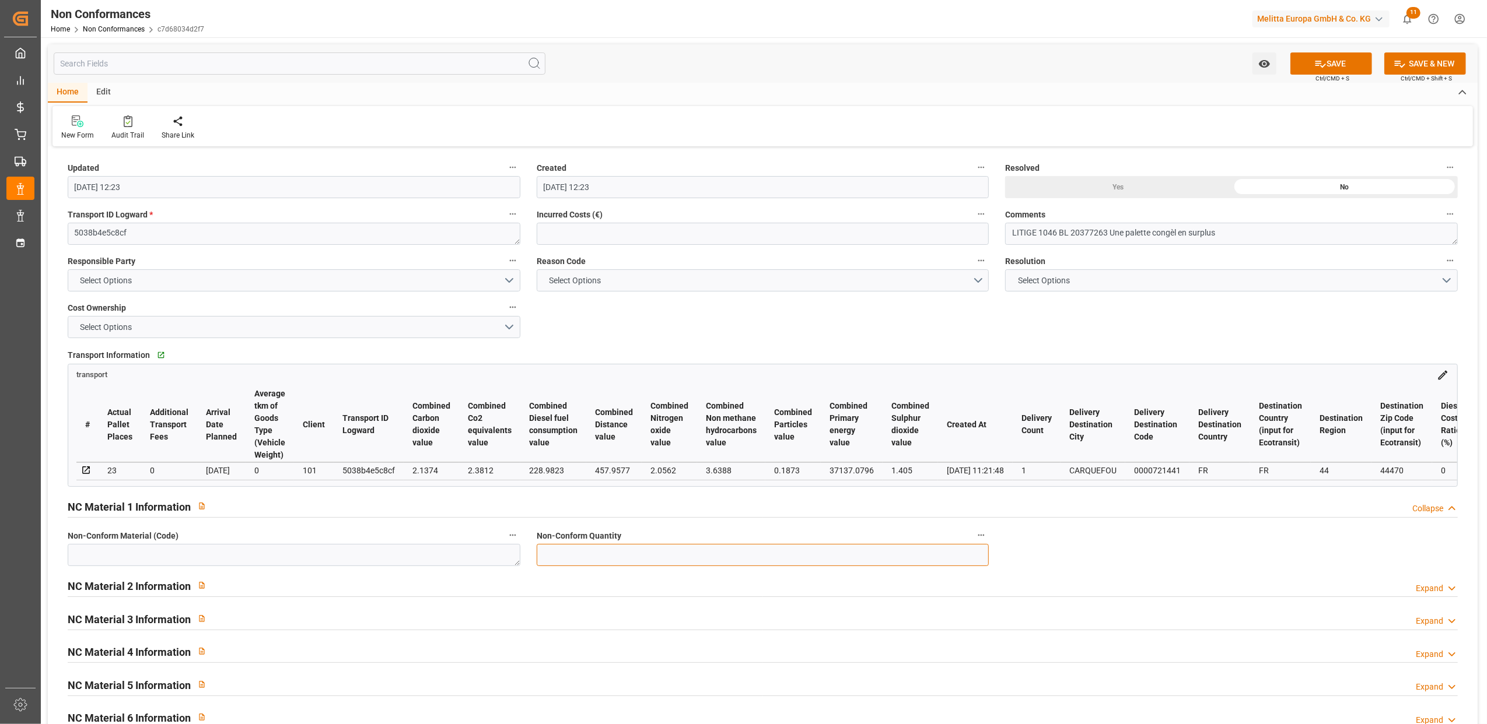
click at [626, 556] on input "text" at bounding box center [763, 555] width 453 height 22
click at [364, 560] on textarea at bounding box center [294, 555] width 453 height 22
type textarea "6786432"
click at [621, 556] on input "text" at bounding box center [763, 555] width 453 height 22
type input "1536"
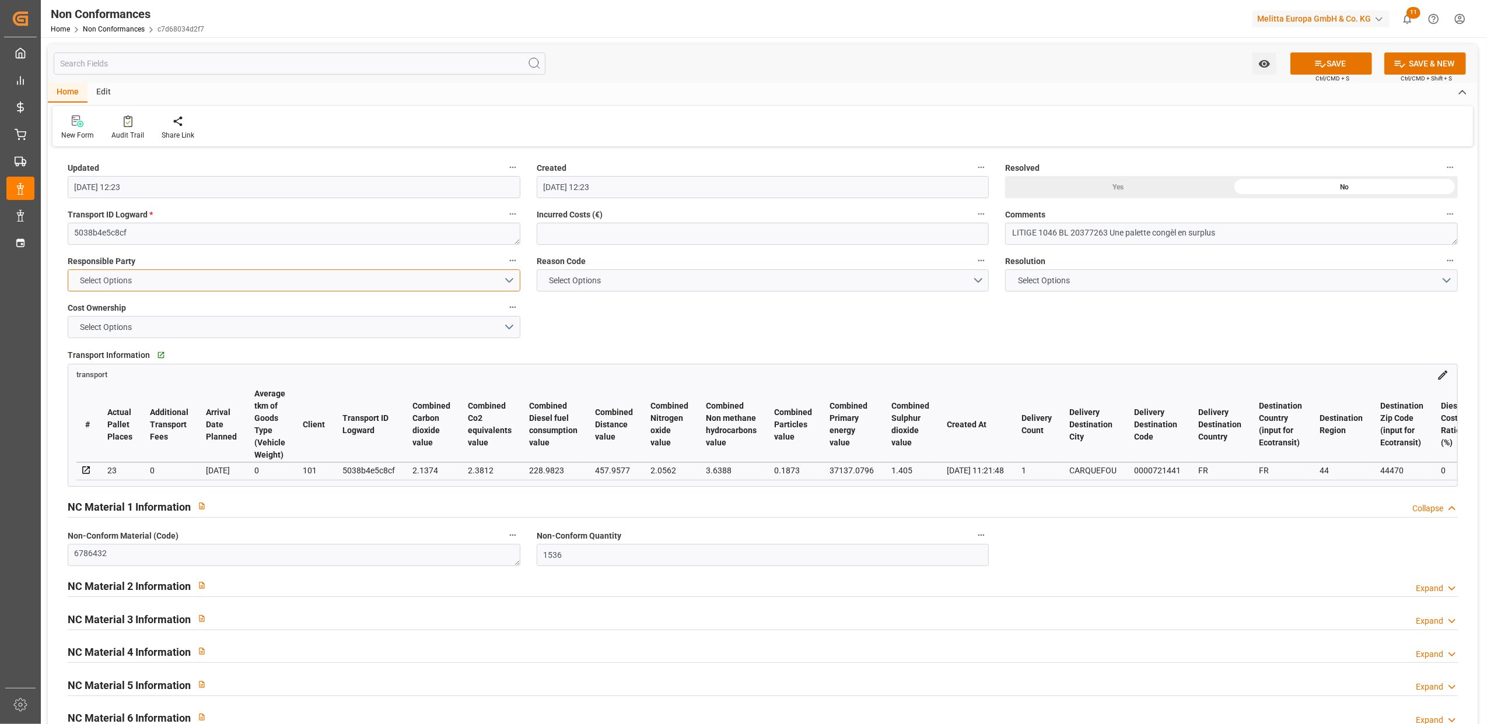
click at [504, 278] on button "Select Options" at bounding box center [294, 280] width 453 height 22
click at [161, 309] on div "WAREHOUSE MELITTA" at bounding box center [293, 308] width 451 height 24
click at [511, 325] on button "Select Options" at bounding box center [294, 327] width 453 height 22
click at [220, 352] on div "MELITTA" at bounding box center [293, 354] width 451 height 24
click at [1442, 278] on button "Select Options" at bounding box center [1231, 280] width 453 height 22
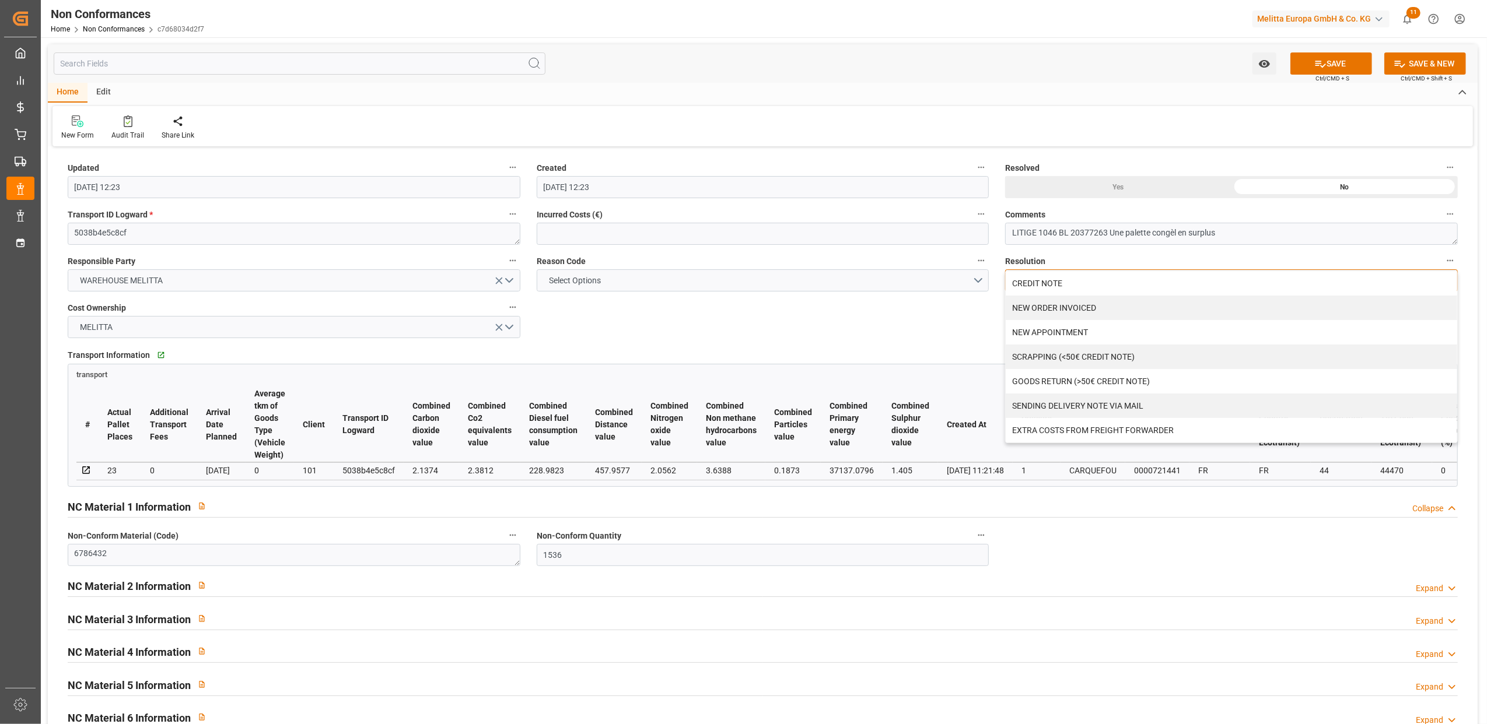
click at [1089, 311] on div "NEW ORDER INVOICED" at bounding box center [1230, 308] width 451 height 24
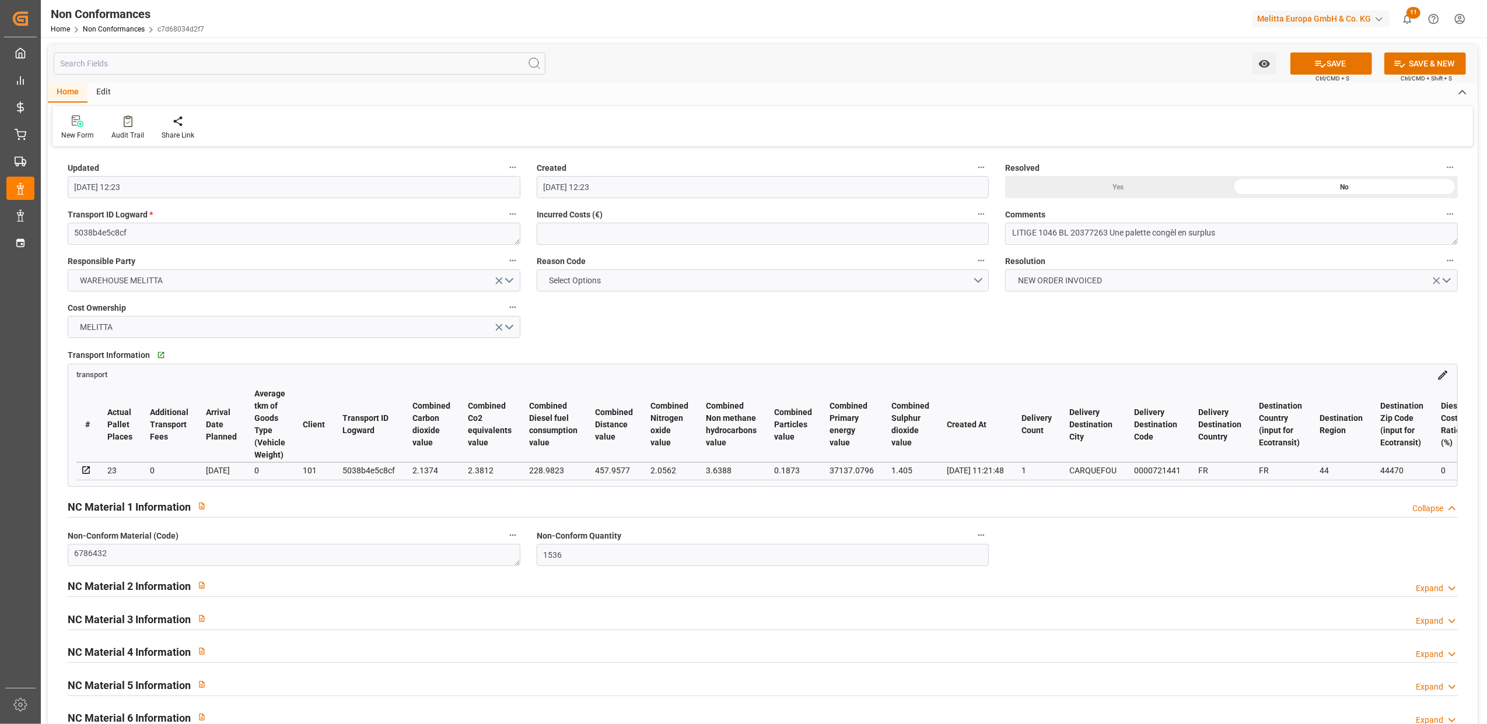
click at [1133, 307] on div "Updated [DATE] 12:23 Created [DATE] 12:23 Resolved Yes No Transport ID Logward …" at bounding box center [762, 531] width 1429 height 762
click at [1139, 182] on div "Yes" at bounding box center [1118, 187] width 226 height 22
click at [1331, 68] on button "SAVE" at bounding box center [1331, 63] width 82 height 22
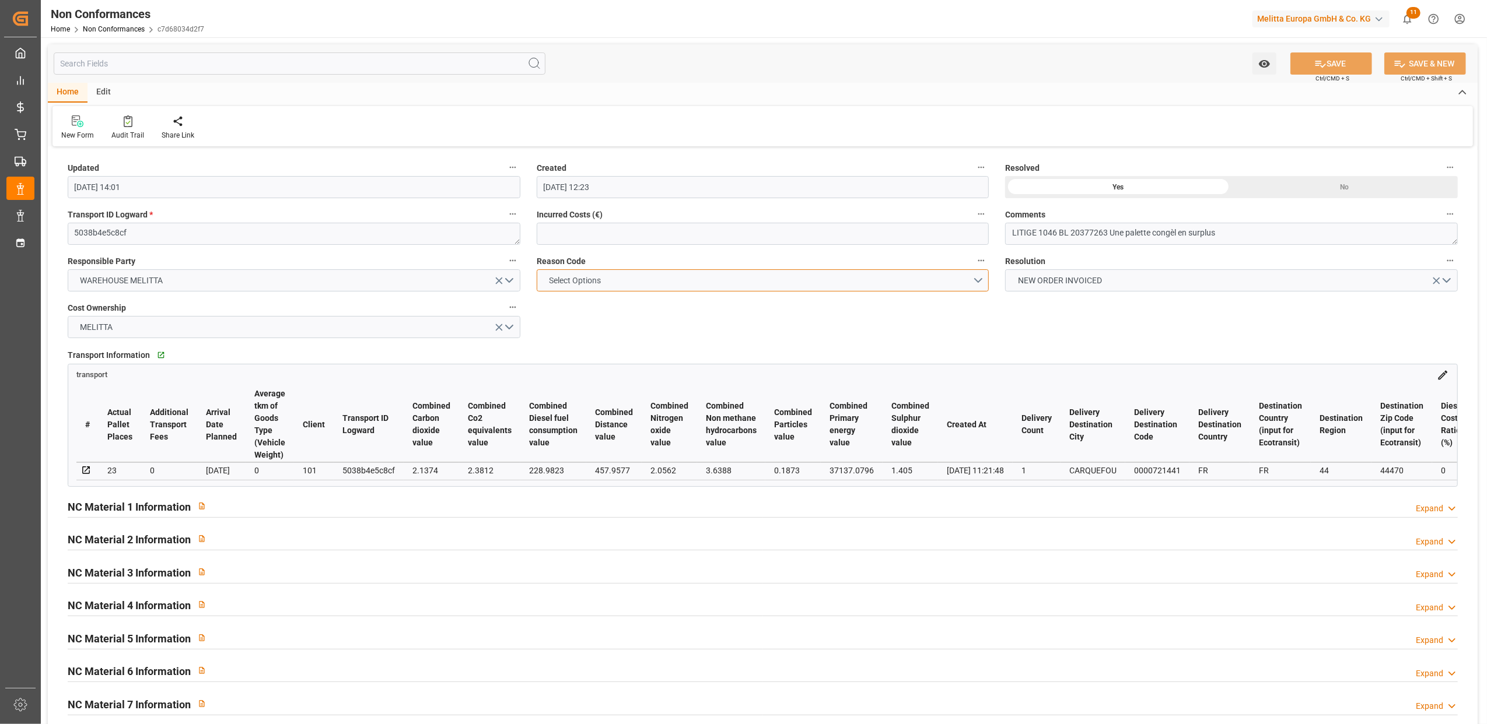
click at [980, 274] on button "Select Options" at bounding box center [763, 280] width 453 height 22
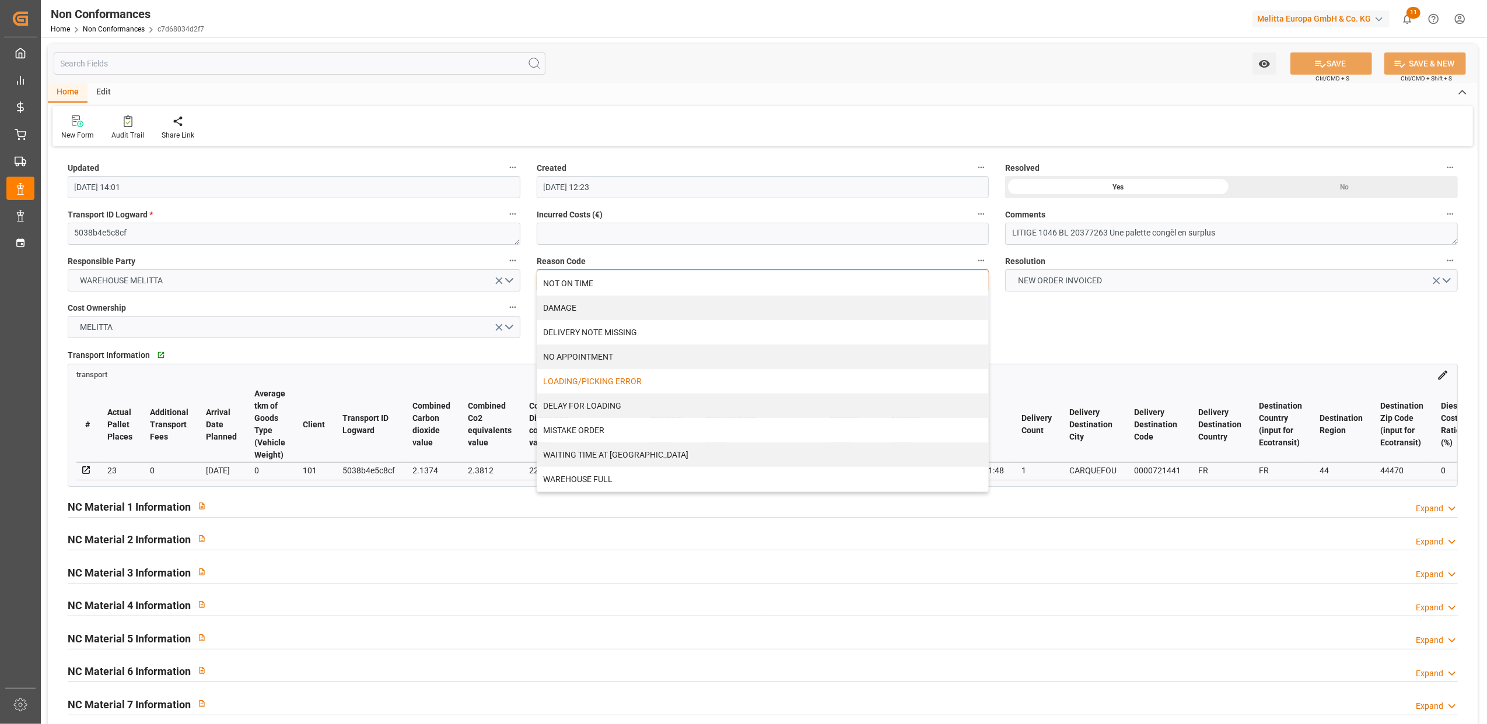
click at [689, 383] on div "LOADING/PICKING ERROR" at bounding box center [762, 381] width 451 height 24
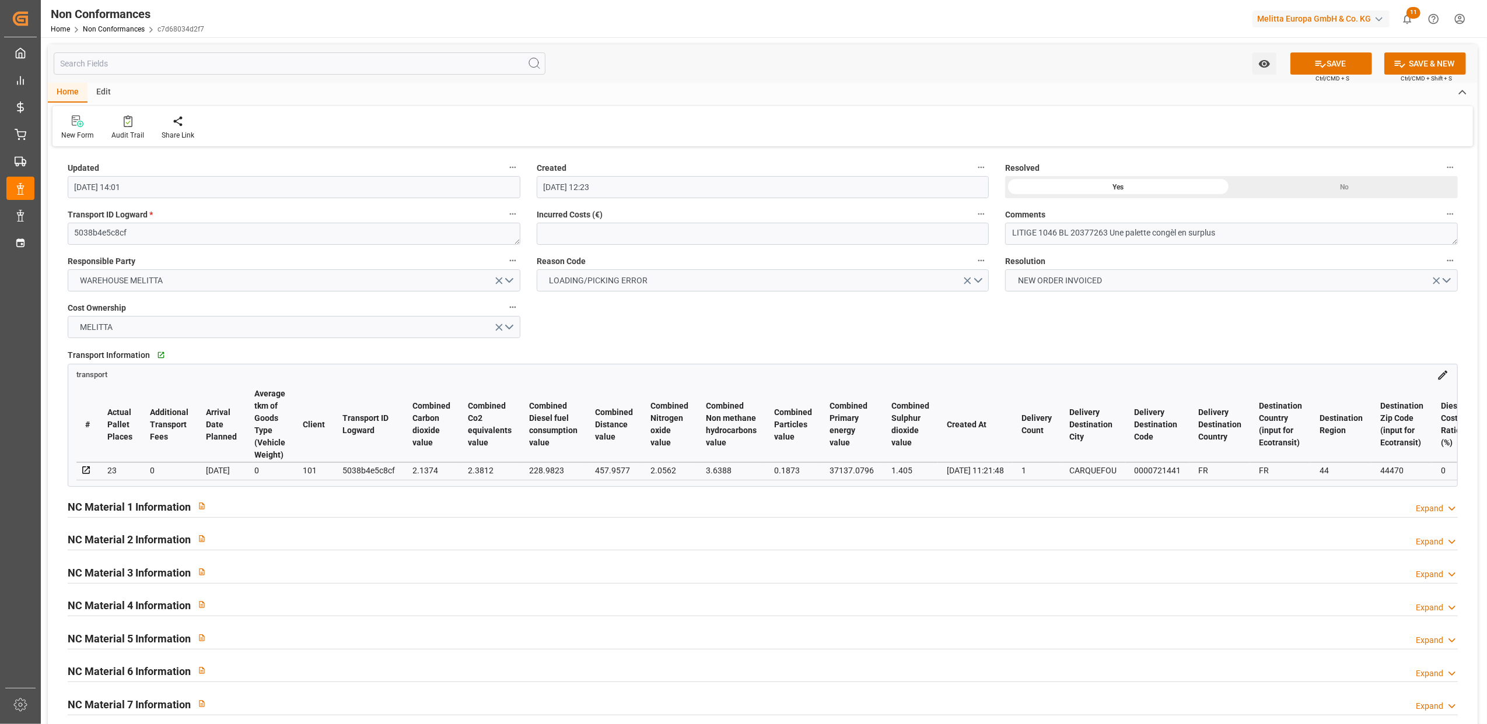
click at [992, 321] on div "Updated [DATE] 14:01 Created [DATE] 12:23 Resolved Yes No Transport ID Logward …" at bounding box center [762, 507] width 1429 height 715
click at [1335, 65] on button "SAVE" at bounding box center [1331, 63] width 82 height 22
type input "[DATE] 14:26"
